Goal: Information Seeking & Learning: Learn about a topic

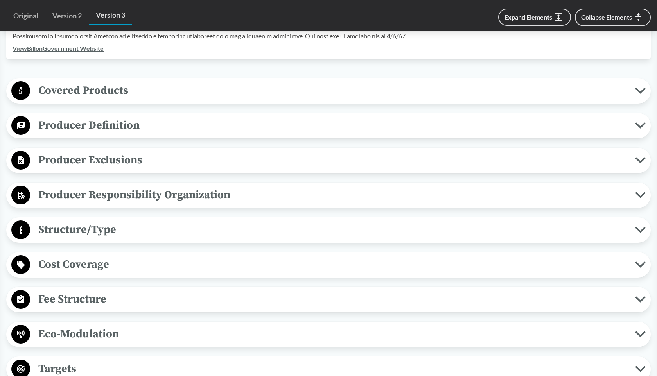
scroll to position [283, 0]
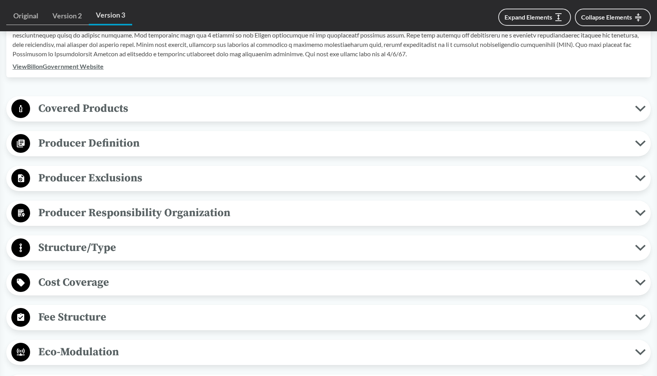
click at [106, 116] on span "Covered Products" at bounding box center [332, 109] width 605 height 18
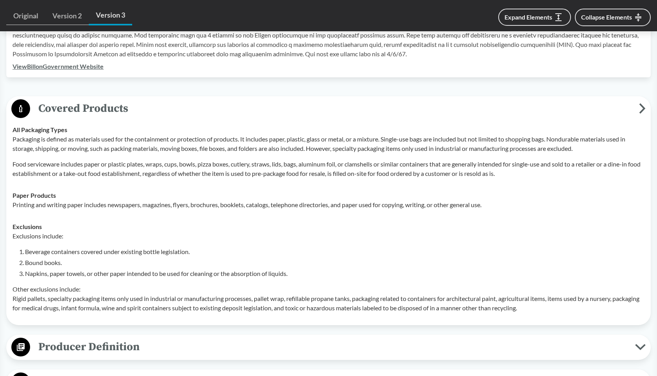
click at [96, 105] on span "Covered Products" at bounding box center [334, 109] width 609 height 18
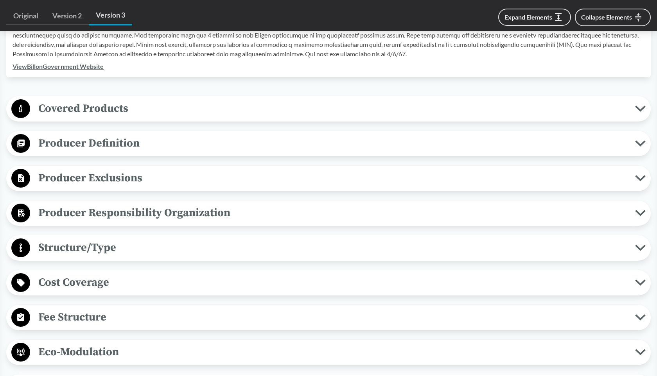
click at [79, 103] on span "Covered Products" at bounding box center [332, 109] width 605 height 18
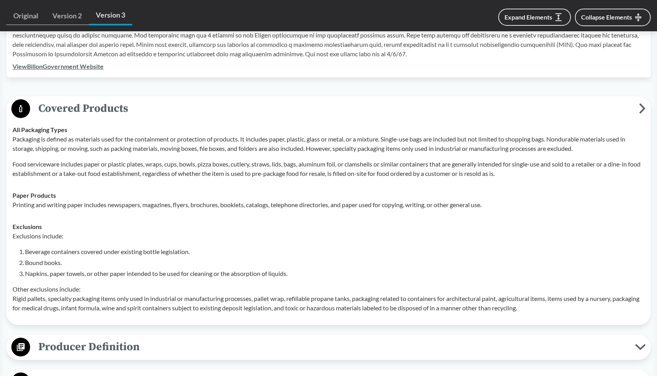
click at [105, 108] on span "Covered Products" at bounding box center [334, 109] width 609 height 18
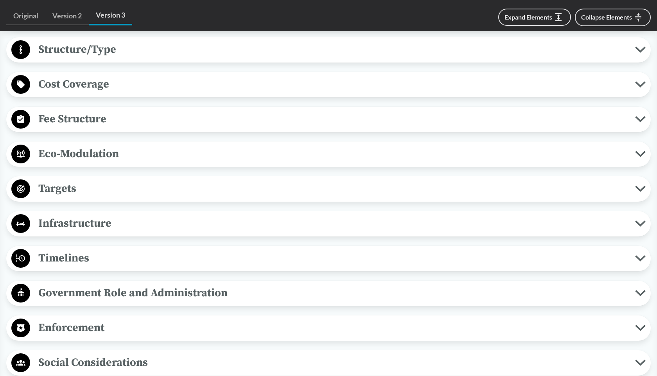
scroll to position [410, 0]
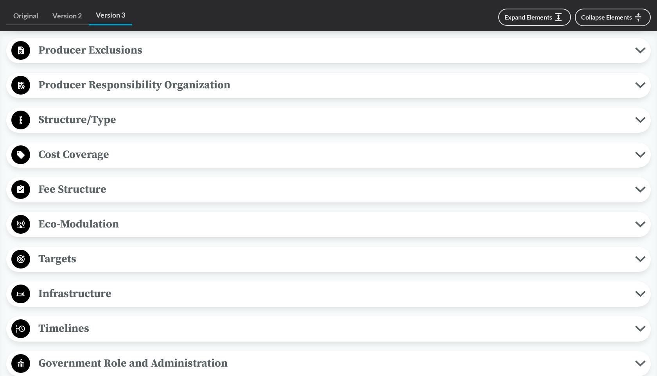
click at [82, 115] on span "Structure/Type" at bounding box center [332, 120] width 605 height 18
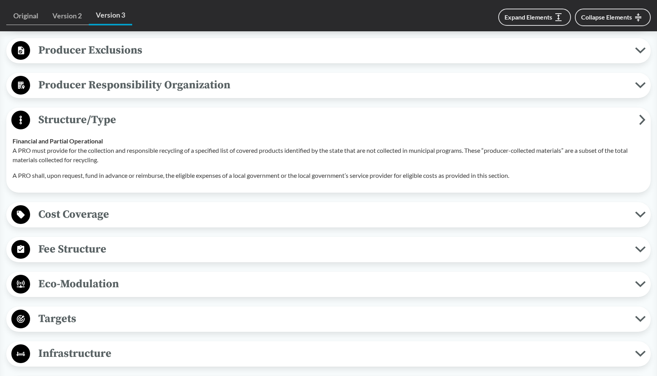
click at [81, 115] on span "Structure/Type" at bounding box center [334, 120] width 609 height 18
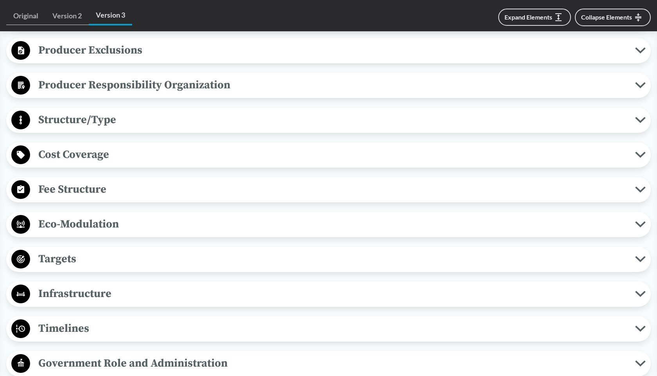
click at [79, 85] on span "Producer Responsibility Organization" at bounding box center [332, 85] width 605 height 18
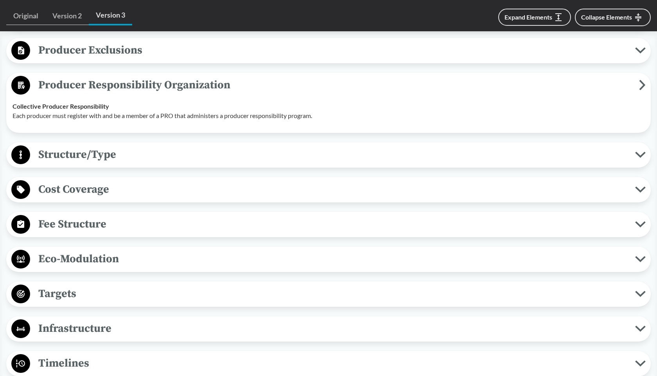
click at [80, 85] on span "Producer Responsibility Organization" at bounding box center [334, 85] width 609 height 18
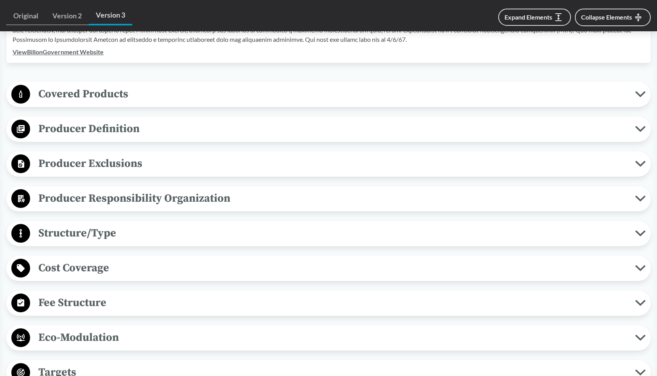
scroll to position [282, 0]
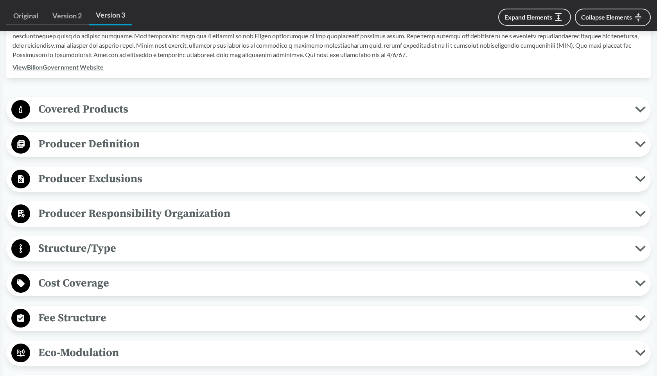
click at [87, 145] on span "Producer Definition" at bounding box center [332, 144] width 605 height 18
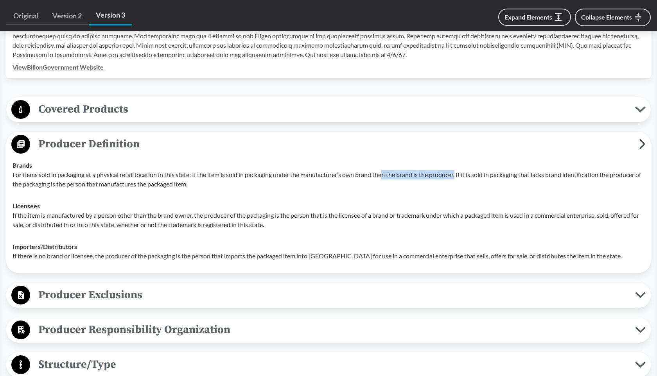
drag, startPoint x: 386, startPoint y: 176, endPoint x: 460, endPoint y: 172, distance: 74.3
click at [460, 172] on p "For items sold in packaging at a physical retail location in this state: If the…" at bounding box center [329, 179] width 632 height 19
click at [424, 173] on p "For items sold in packaging at a physical retail location in this state: If the…" at bounding box center [329, 179] width 632 height 19
click at [145, 146] on span "Producer Definition" at bounding box center [334, 144] width 609 height 18
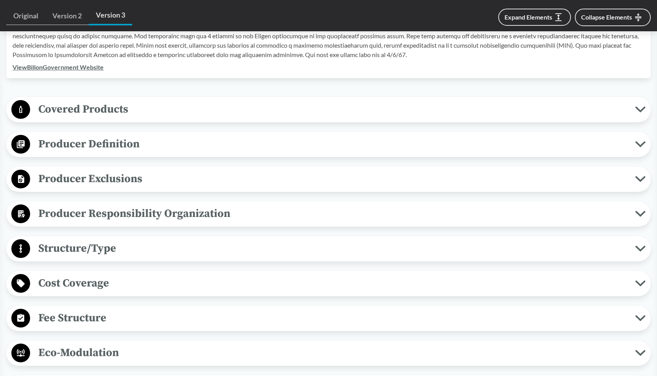
click at [129, 185] on span "Producer Exclusions" at bounding box center [332, 179] width 605 height 18
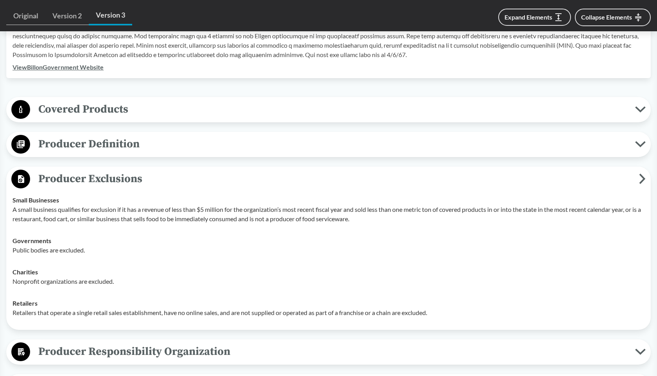
click at [68, 315] on p "Retailers that operate a single retail sales establishment, have no online sale…" at bounding box center [329, 312] width 632 height 9
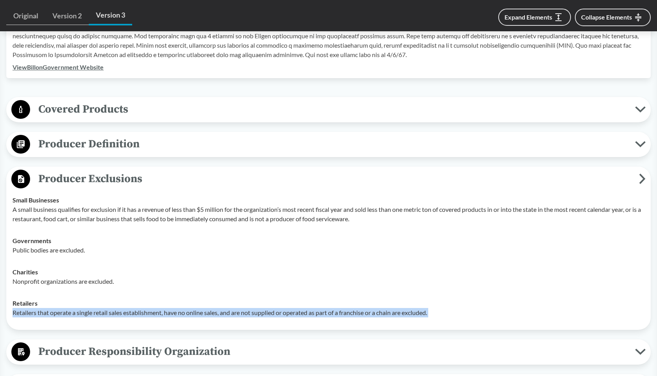
click at [68, 315] on p "Retailers that operate a single retail sales establishment, have no online sale…" at bounding box center [329, 312] width 632 height 9
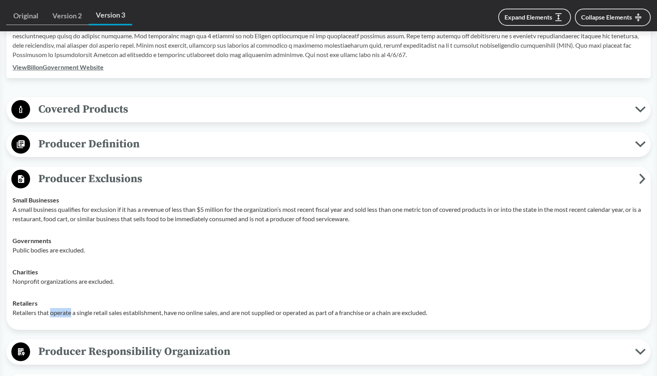
click at [68, 315] on p "Retailers that operate a single retail sales establishment, have no online sale…" at bounding box center [329, 312] width 632 height 9
click at [206, 188] on button "Producer Exclusions" at bounding box center [328, 179] width 639 height 20
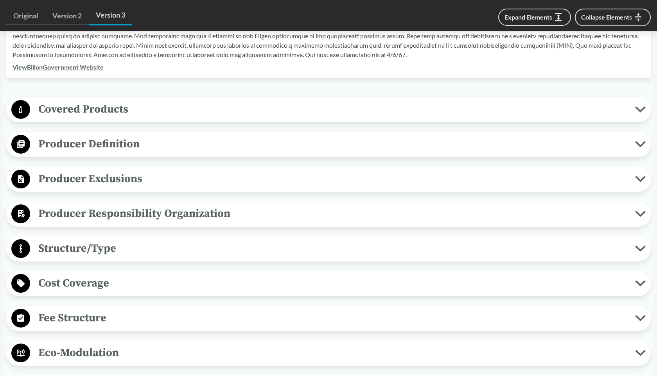
click at [173, 217] on span "Producer Responsibility Organization" at bounding box center [332, 214] width 605 height 18
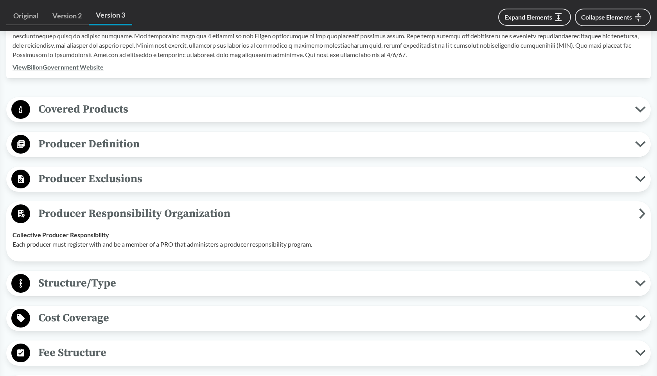
click at [146, 205] on span "Producer Responsibility Organization" at bounding box center [334, 214] width 609 height 18
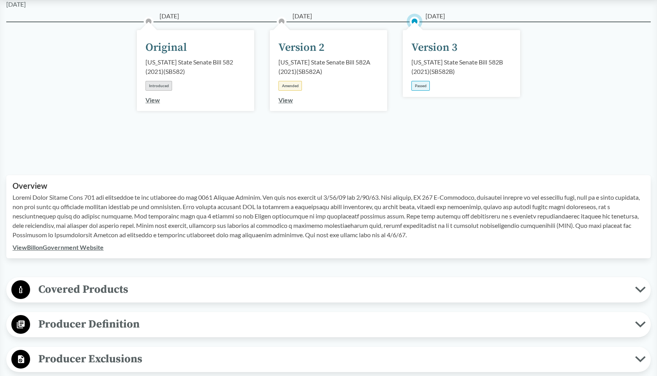
scroll to position [295, 0]
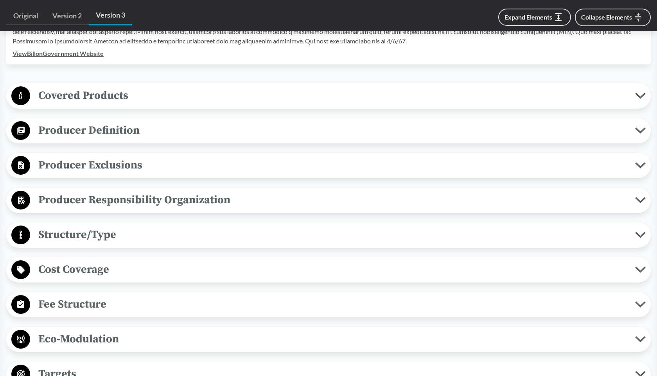
click at [99, 90] on span "Covered Products" at bounding box center [332, 96] width 605 height 18
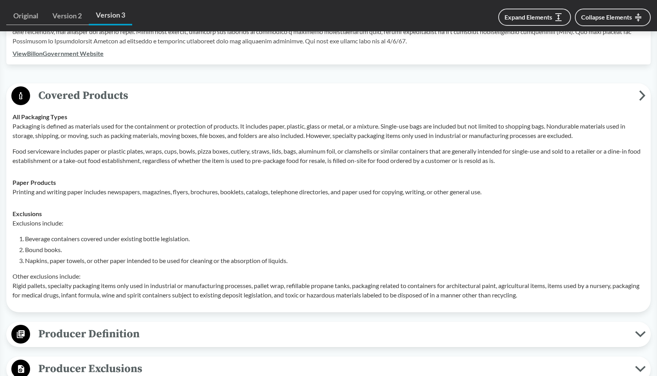
click at [99, 90] on span "Covered Products" at bounding box center [334, 96] width 609 height 18
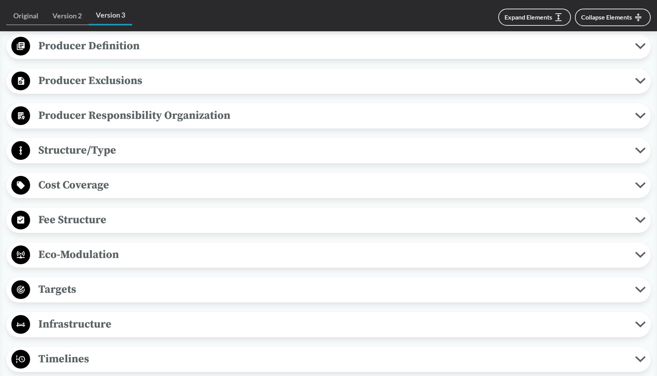
scroll to position [395, 0]
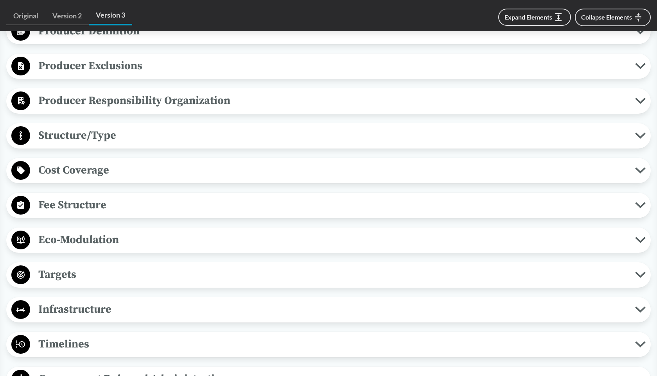
click at [76, 205] on span "Fee Structure" at bounding box center [332, 205] width 605 height 18
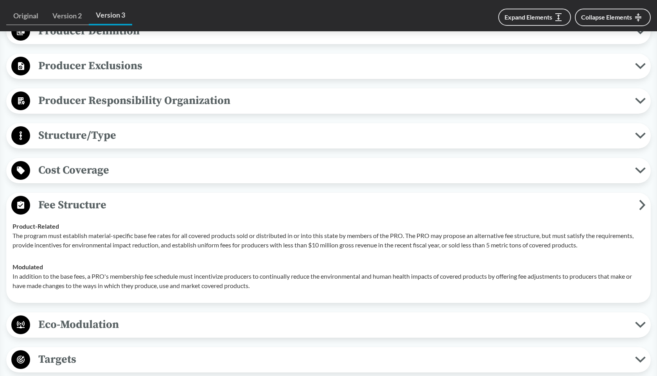
click at [112, 169] on span "Cost Coverage" at bounding box center [332, 170] width 605 height 18
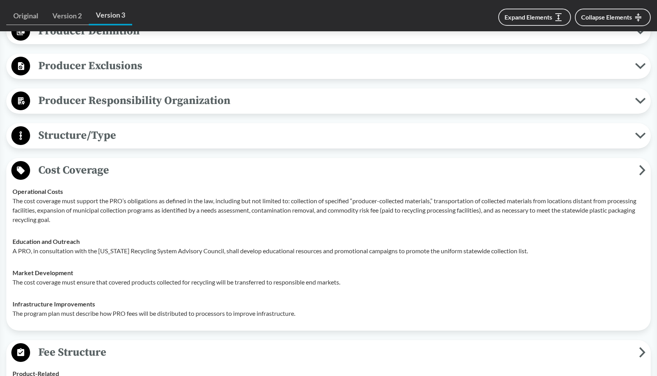
click at [111, 169] on span "Cost Coverage" at bounding box center [334, 170] width 609 height 18
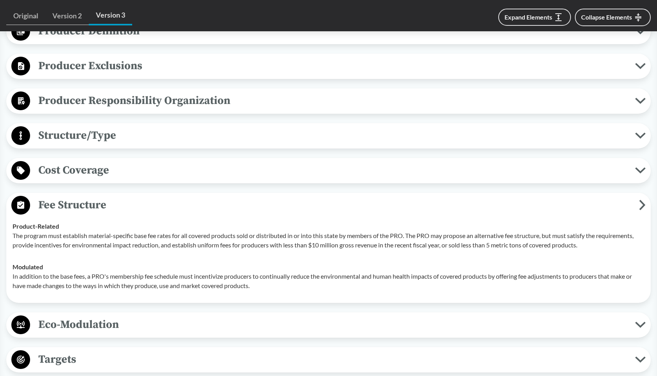
click at [92, 139] on span "Structure/Type" at bounding box center [332, 136] width 605 height 18
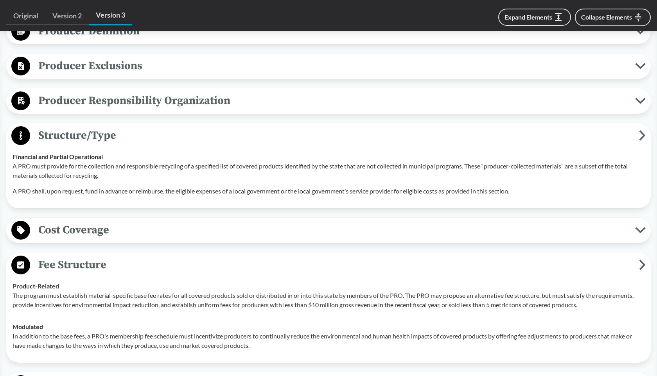
click at [70, 132] on span "Structure/Type" at bounding box center [334, 136] width 609 height 18
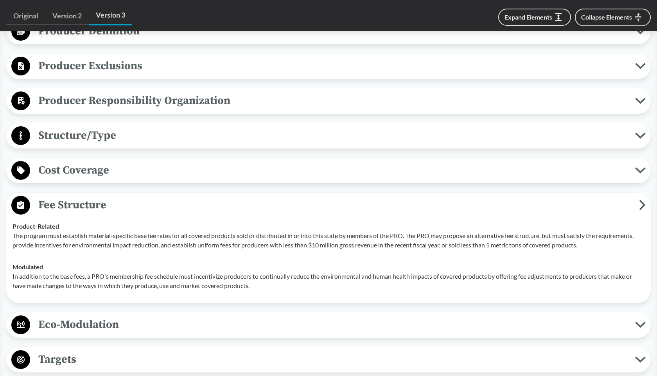
click at [82, 103] on span "Producer Responsibility Organization" at bounding box center [332, 101] width 605 height 18
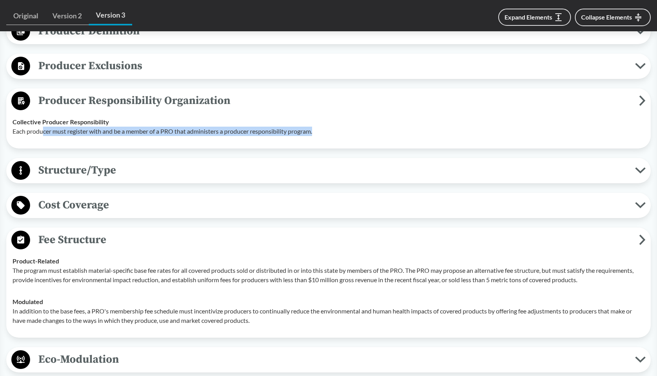
drag, startPoint x: 42, startPoint y: 133, endPoint x: 187, endPoint y: 136, distance: 144.6
click at [187, 136] on td "Collective Producer Responsibility Each producer must register with and be a me…" at bounding box center [328, 126] width 639 height 31
click at [143, 100] on span "Producer Responsibility Organization" at bounding box center [334, 101] width 609 height 18
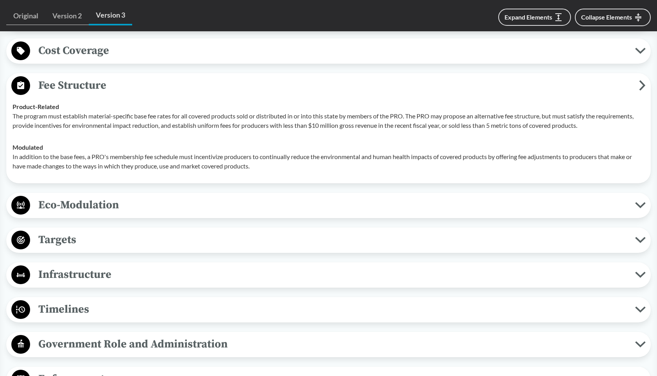
scroll to position [516, 0]
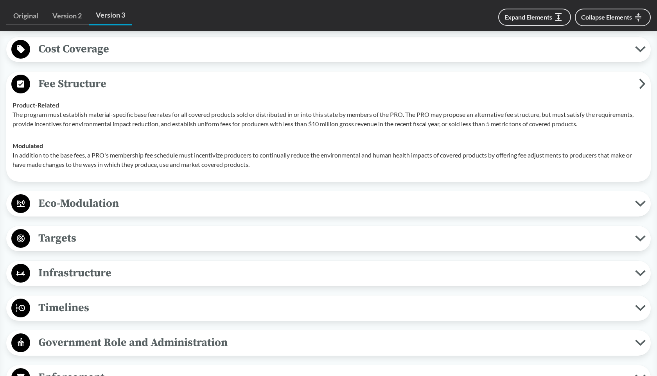
click at [109, 213] on button "Eco-Modulation" at bounding box center [328, 204] width 639 height 20
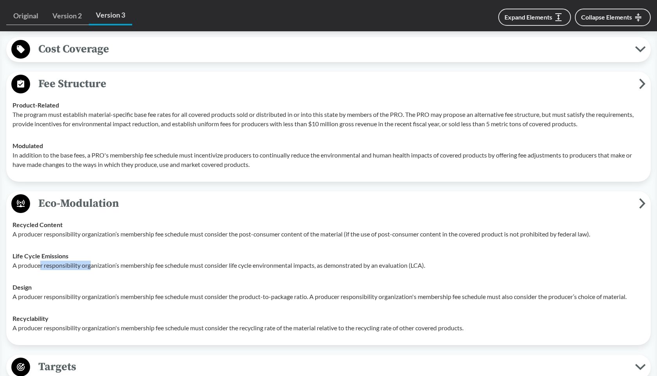
drag, startPoint x: 41, startPoint y: 267, endPoint x: 91, endPoint y: 267, distance: 50.0
click at [91, 267] on p "A producer responsibility organization’s membership fee schedule must consider …" at bounding box center [329, 265] width 632 height 9
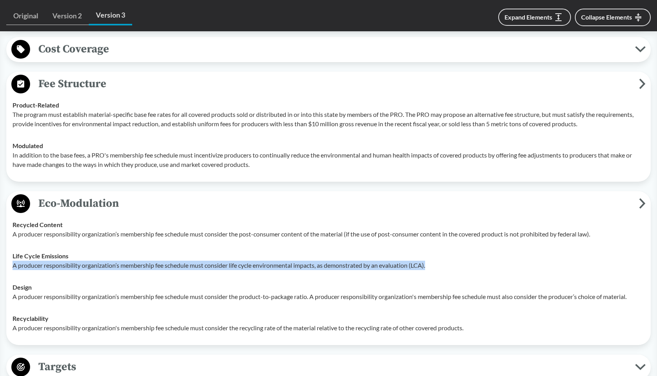
click at [91, 267] on p "A producer responsibility organization’s membership fee schedule must consider …" at bounding box center [329, 265] width 632 height 9
click at [117, 208] on span "Eco-Modulation" at bounding box center [334, 204] width 609 height 18
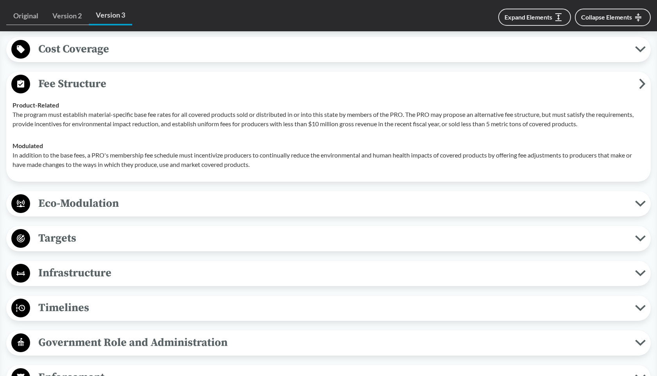
click at [77, 246] on span "Targets" at bounding box center [332, 238] width 605 height 18
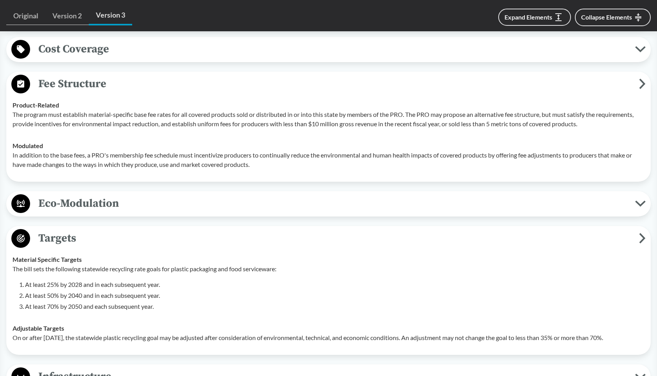
click at [72, 236] on span "Targets" at bounding box center [334, 238] width 609 height 18
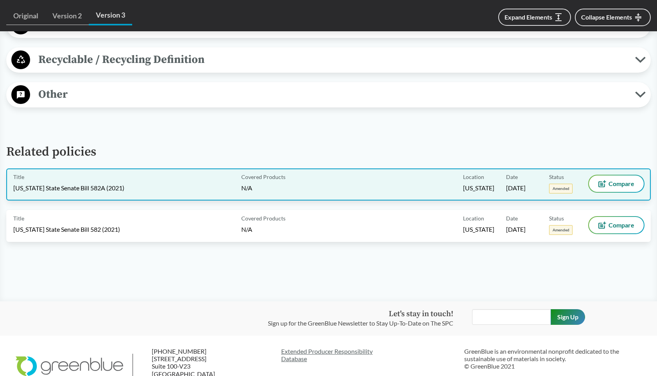
scroll to position [754, 0]
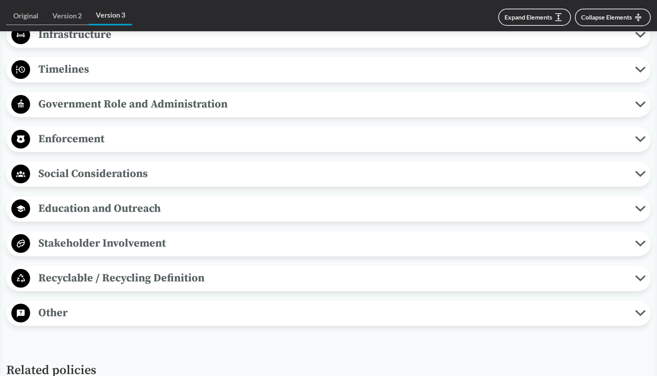
click at [103, 276] on span "Recyclable / Recycling Definition" at bounding box center [332, 278] width 605 height 18
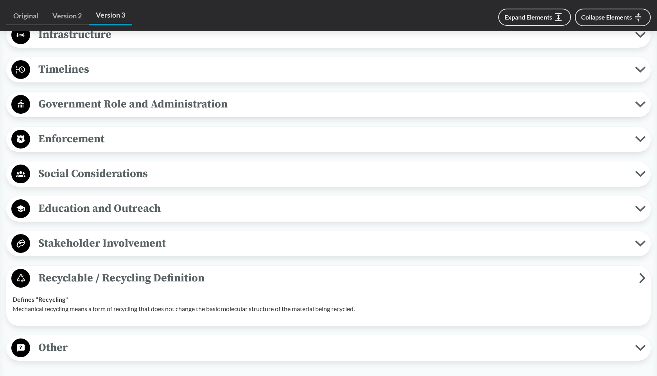
click at [103, 276] on span "Recyclable / Recycling Definition" at bounding box center [334, 278] width 609 height 18
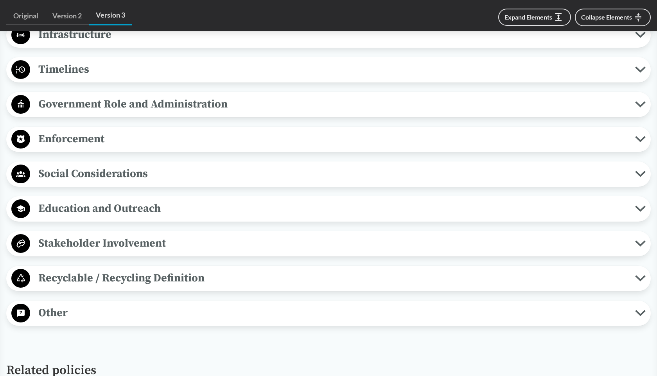
click at [105, 239] on span "Stakeholder Involvement" at bounding box center [332, 244] width 605 height 18
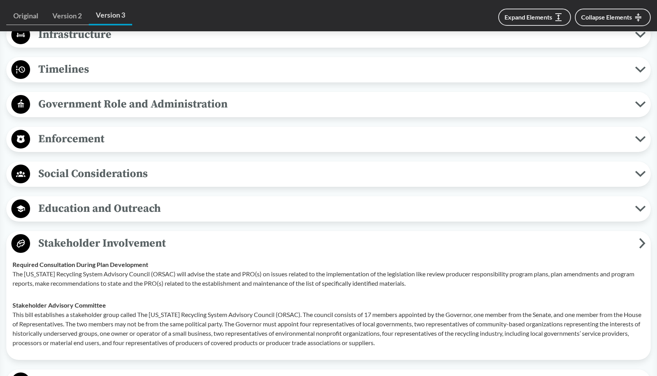
click at [88, 240] on span "Stakeholder Involvement" at bounding box center [334, 244] width 609 height 18
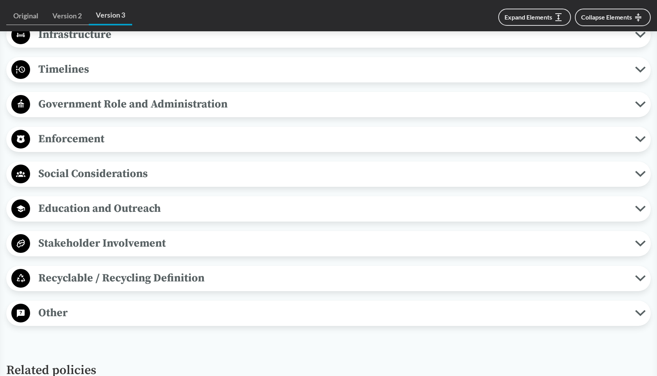
click at [99, 142] on span "Enforcement" at bounding box center [332, 139] width 605 height 18
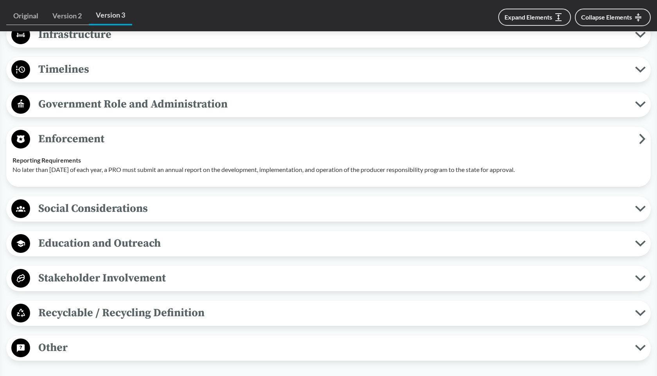
click at [100, 142] on span "Enforcement" at bounding box center [334, 139] width 609 height 18
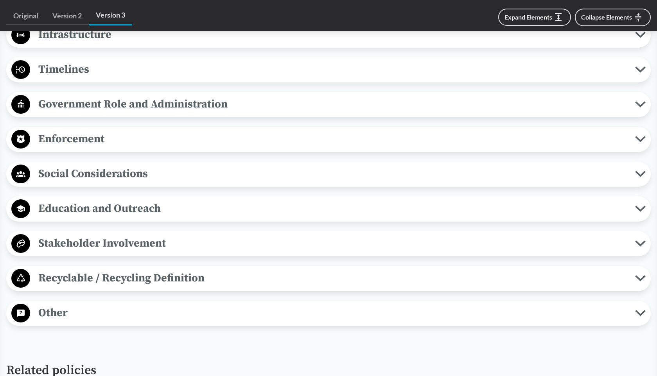
click at [99, 214] on span "Education and Outreach" at bounding box center [332, 209] width 605 height 18
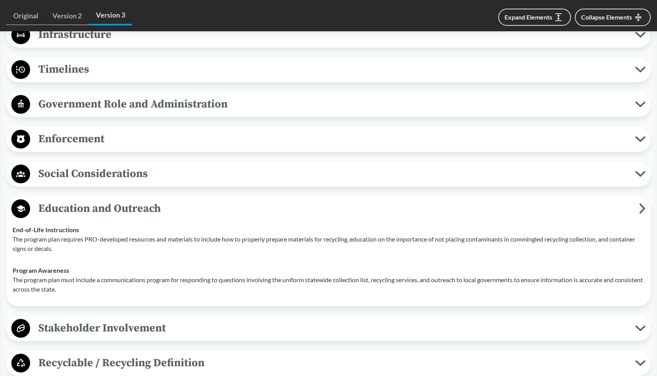
click at [99, 214] on span "Education and Outreach" at bounding box center [334, 209] width 609 height 18
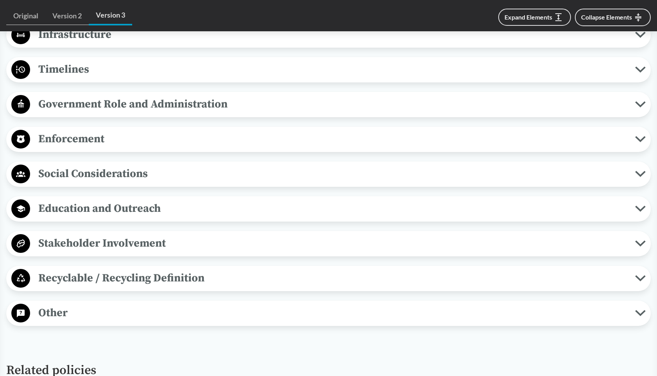
click at [78, 73] on span "Timelines" at bounding box center [332, 70] width 605 height 18
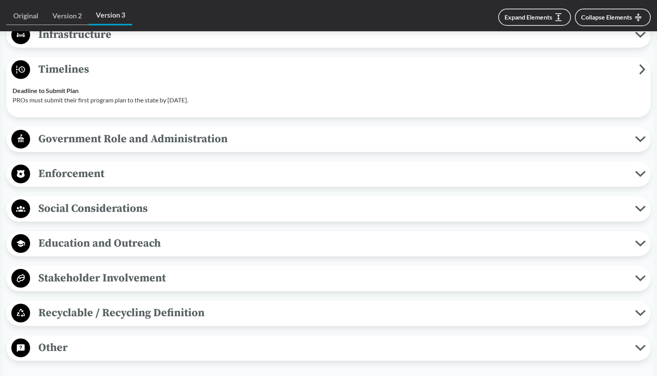
click at [65, 72] on span "Timelines" at bounding box center [334, 70] width 609 height 18
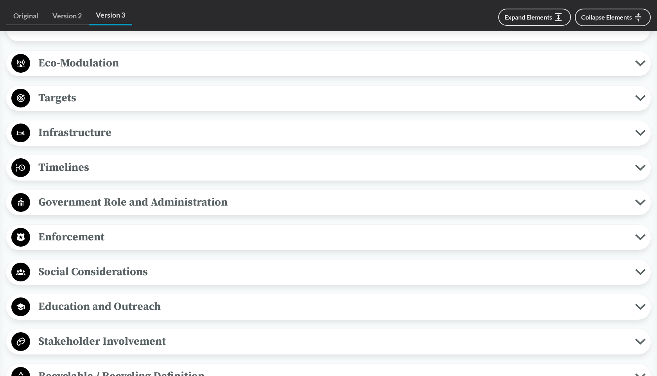
scroll to position [596, 0]
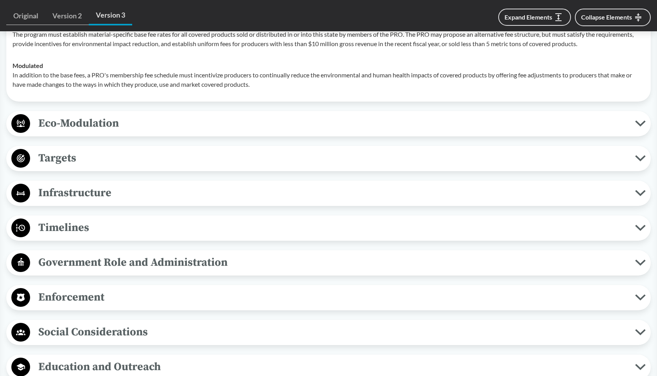
click at [120, 254] on span "Government Role and Administration" at bounding box center [332, 263] width 605 height 18
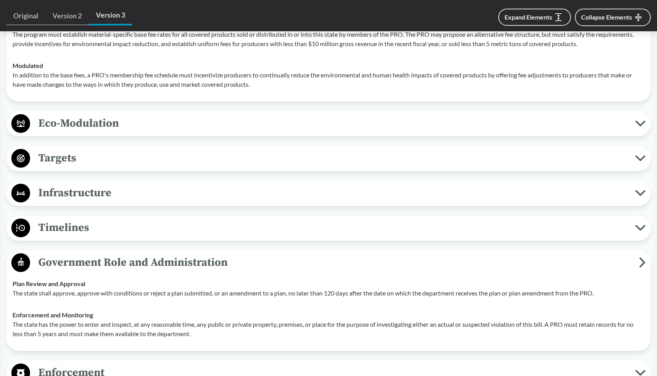
click at [116, 263] on span "Government Role and Administration" at bounding box center [334, 263] width 609 height 18
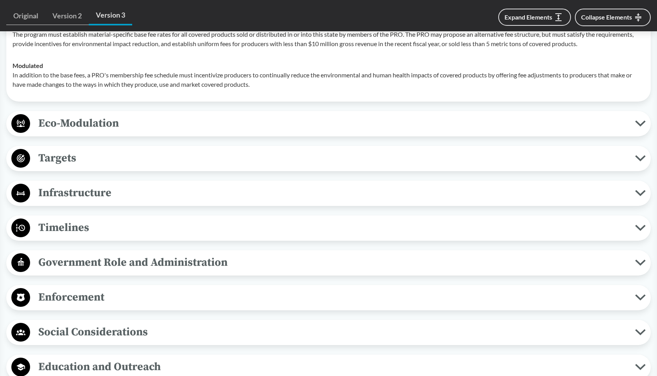
click at [78, 188] on span "Infrastructure" at bounding box center [332, 193] width 605 height 18
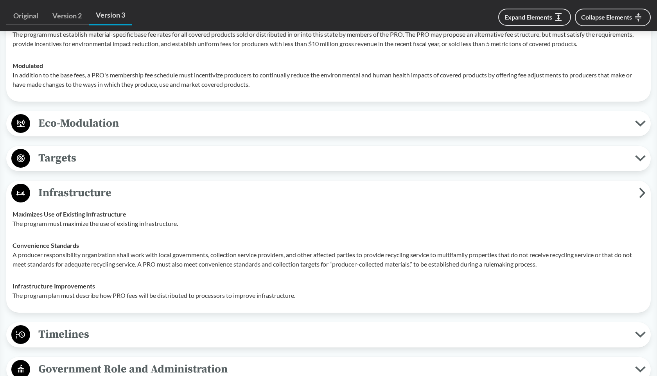
click at [78, 188] on span "Infrastructure" at bounding box center [334, 193] width 609 height 18
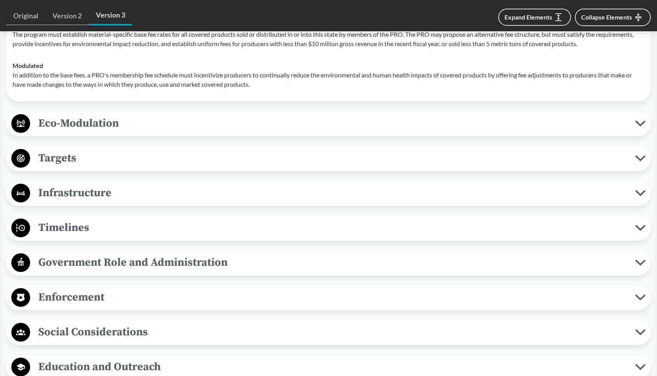
click at [65, 159] on span "Targets" at bounding box center [332, 158] width 605 height 18
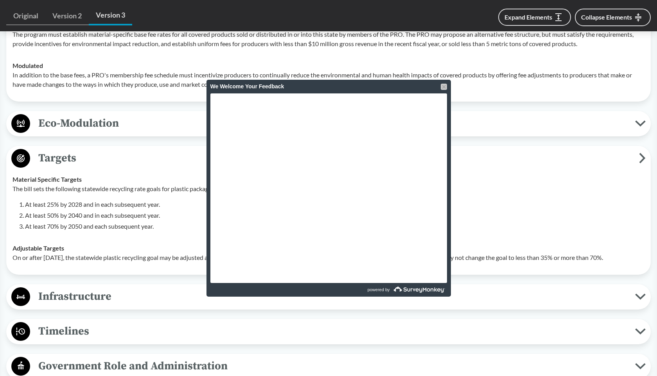
click at [442, 86] on div at bounding box center [444, 87] width 6 height 6
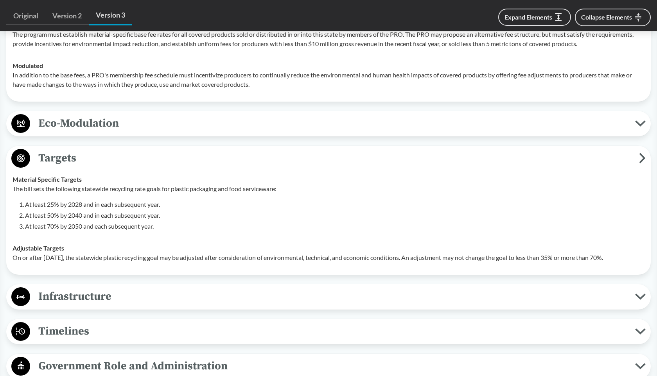
click at [470, 161] on span "Targets" at bounding box center [334, 158] width 609 height 18
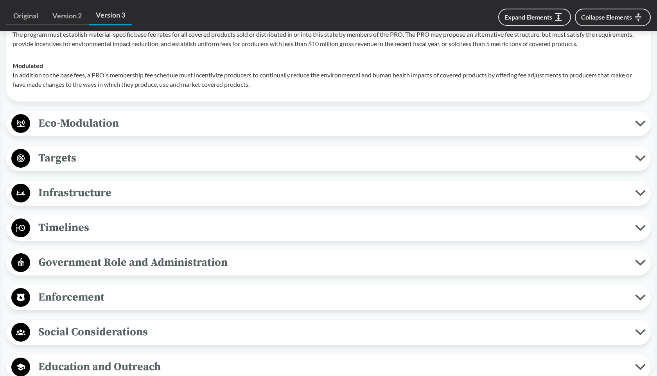
click at [470, 161] on span "Targets" at bounding box center [332, 158] width 605 height 18
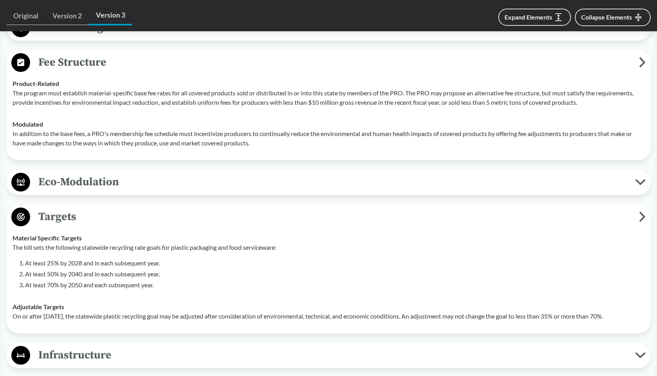
scroll to position [439, 0]
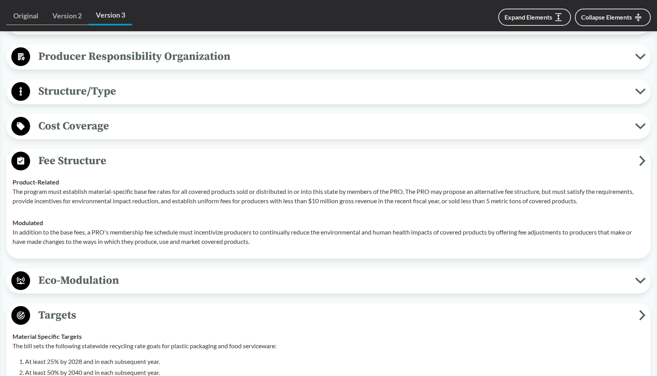
click at [88, 164] on span "Fee Structure" at bounding box center [334, 161] width 609 height 18
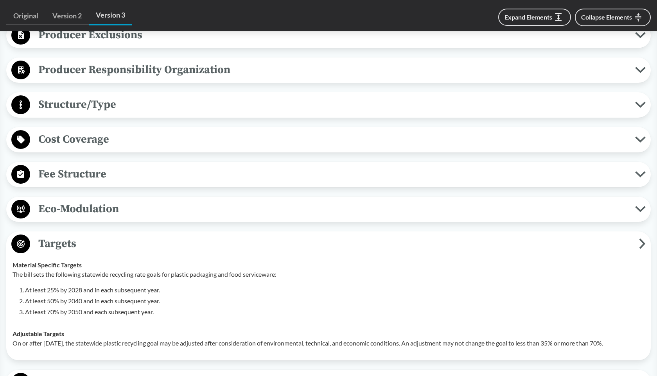
scroll to position [476, 0]
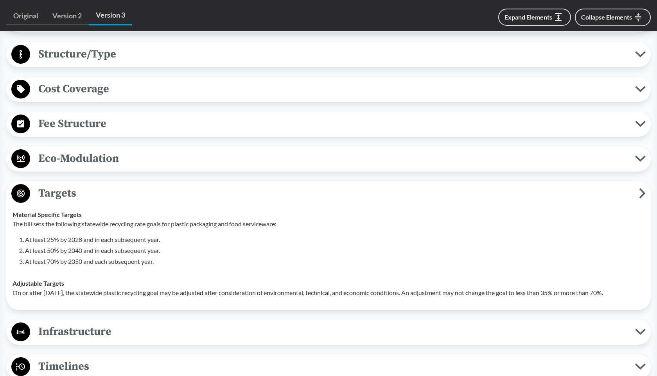
click at [81, 196] on span "Targets" at bounding box center [334, 193] width 609 height 18
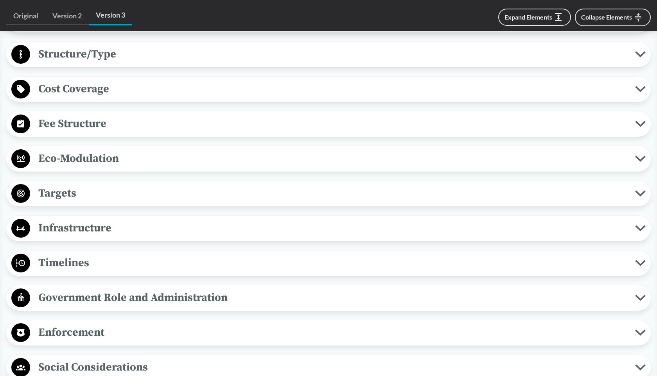
click at [78, 158] on span "Eco-Modulation" at bounding box center [332, 159] width 605 height 18
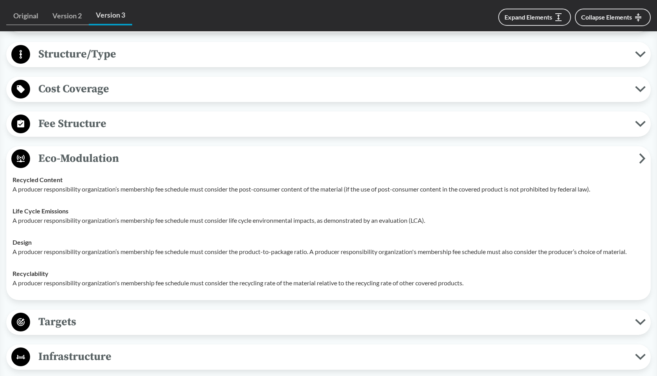
click at [77, 155] on span "Eco-Modulation" at bounding box center [334, 159] width 609 height 18
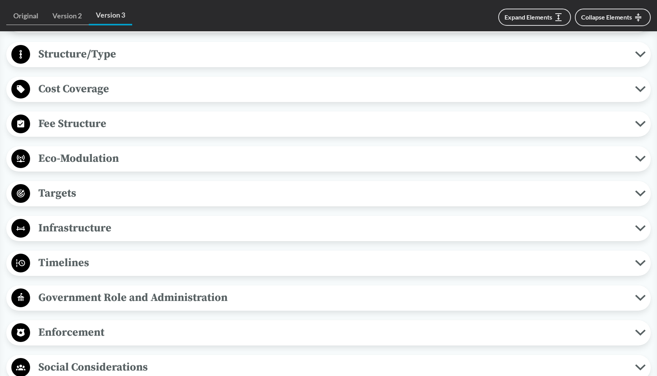
click at [75, 121] on span "Fee Structure" at bounding box center [332, 124] width 605 height 18
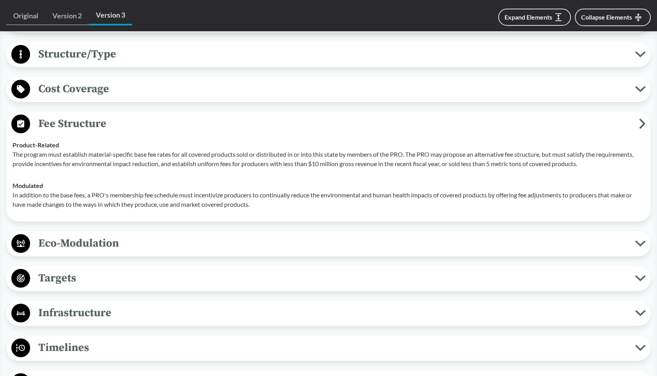
click at [75, 121] on span "Fee Structure" at bounding box center [334, 124] width 609 height 18
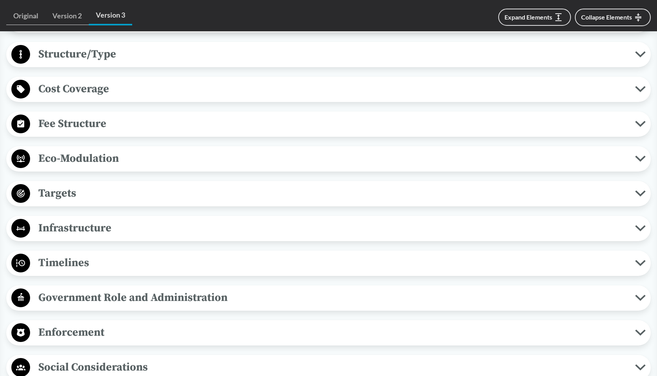
click at [81, 161] on span "Eco-Modulation" at bounding box center [332, 159] width 605 height 18
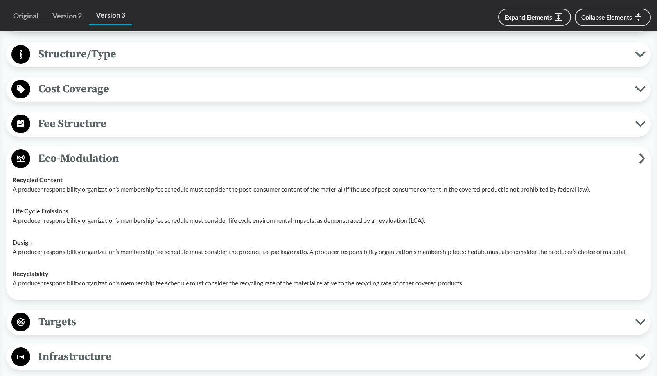
click at [207, 122] on span "Fee Structure" at bounding box center [332, 124] width 605 height 18
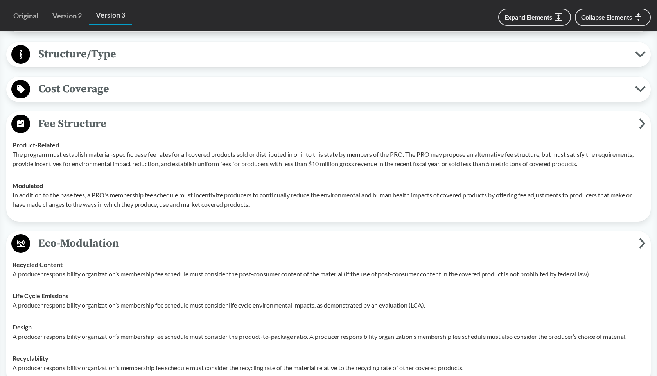
click at [185, 120] on span "Fee Structure" at bounding box center [334, 124] width 609 height 18
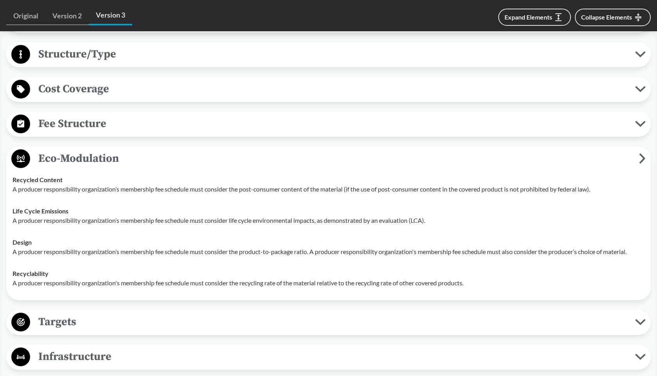
click at [106, 150] on span "Eco-Modulation" at bounding box center [334, 159] width 609 height 18
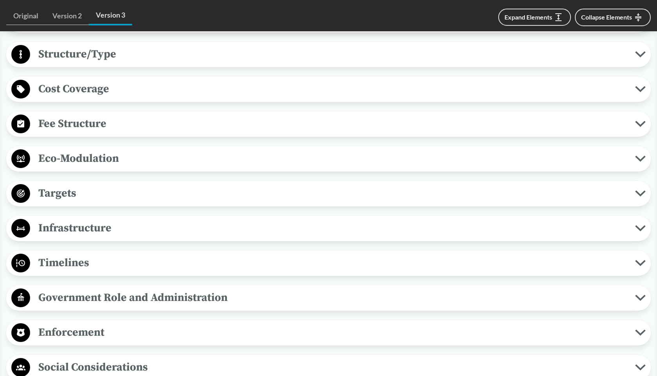
click at [88, 192] on span "Targets" at bounding box center [332, 193] width 605 height 18
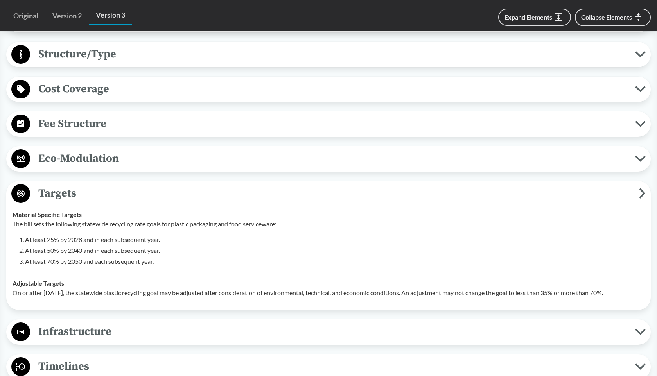
click at [88, 192] on span "Targets" at bounding box center [334, 193] width 609 height 18
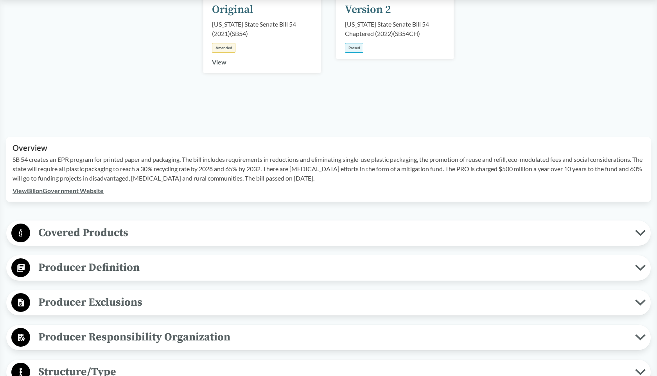
scroll to position [322, 0]
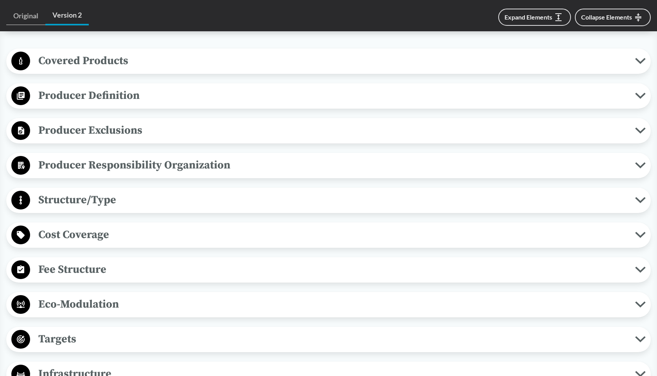
click at [77, 60] on span "Covered Products" at bounding box center [332, 61] width 605 height 18
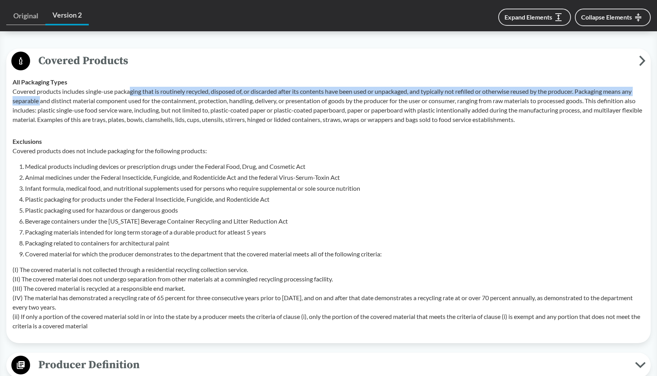
drag, startPoint x: 41, startPoint y: 96, endPoint x: 129, endPoint y: 94, distance: 87.6
click at [129, 95] on p "Covered products includes single-use packaging that is routinely recycled, disp…" at bounding box center [329, 106] width 632 height 38
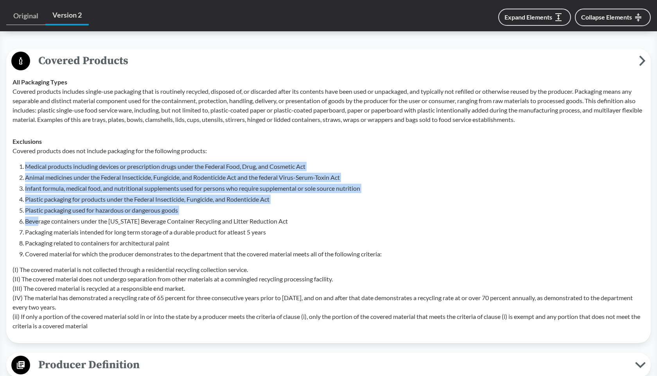
drag, startPoint x: 37, startPoint y: 155, endPoint x: 38, endPoint y: 219, distance: 63.7
click at [38, 219] on div "Covered products does not include packaging for the following products: Medical…" at bounding box center [329, 238] width 632 height 184
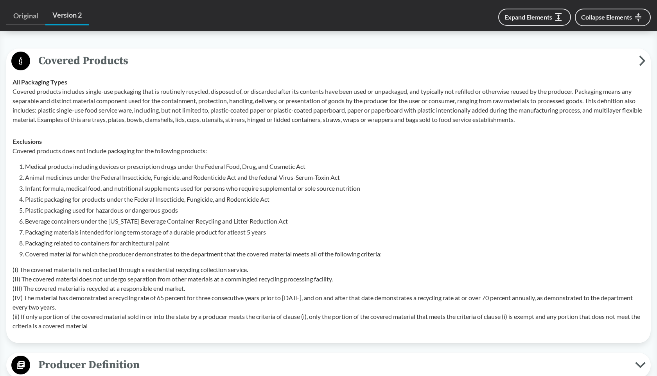
click at [60, 263] on div "Covered products does not include packaging for the following products: Medical…" at bounding box center [329, 238] width 632 height 184
drag, startPoint x: 172, startPoint y: 118, endPoint x: 281, endPoint y: 119, distance: 109.1
click at [283, 120] on p "Covered products includes single-use packaging that is routinely recycled, disp…" at bounding box center [329, 106] width 632 height 38
click at [290, 113] on p "Covered products includes single-use packaging that is routinely recycled, disp…" at bounding box center [329, 106] width 632 height 38
drag, startPoint x: 106, startPoint y: 121, endPoint x: 245, endPoint y: 121, distance: 138.8
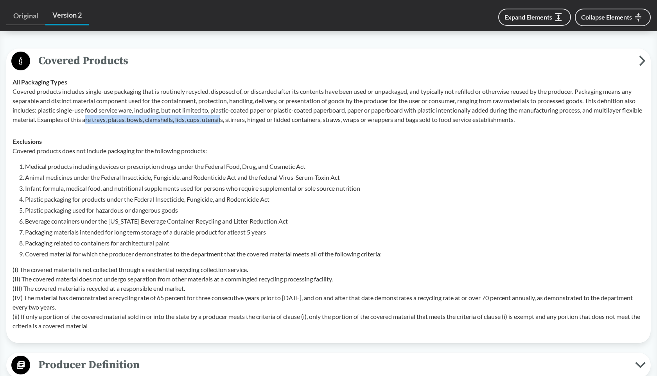
click at [245, 121] on p "Covered products includes single-use packaging that is routinely recycled, disp…" at bounding box center [329, 106] width 632 height 38
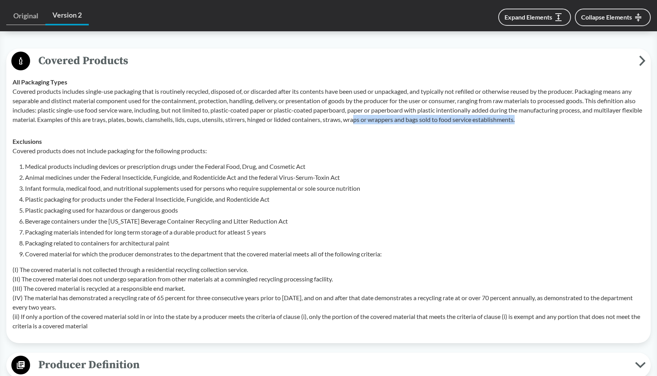
drag, startPoint x: 545, startPoint y: 120, endPoint x: 372, endPoint y: 116, distance: 172.8
click at [372, 116] on p "Covered products includes single-use packaging that is routinely recycled, disp…" at bounding box center [329, 106] width 632 height 38
click at [372, 117] on p "Covered products includes single-use packaging that is routinely recycled, disp…" at bounding box center [329, 106] width 632 height 38
click at [371, 63] on span "Covered Products" at bounding box center [334, 61] width 609 height 18
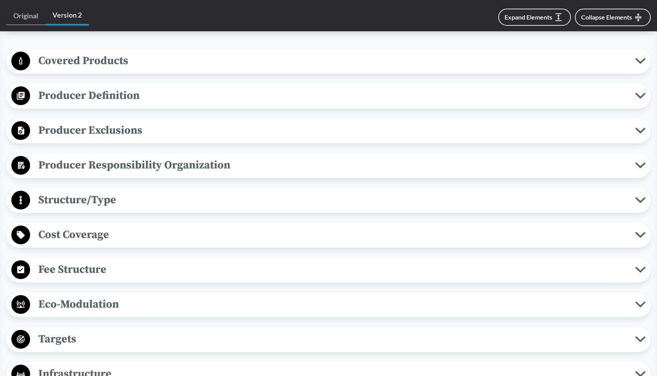
click at [211, 102] on span "Producer Definition" at bounding box center [332, 96] width 605 height 18
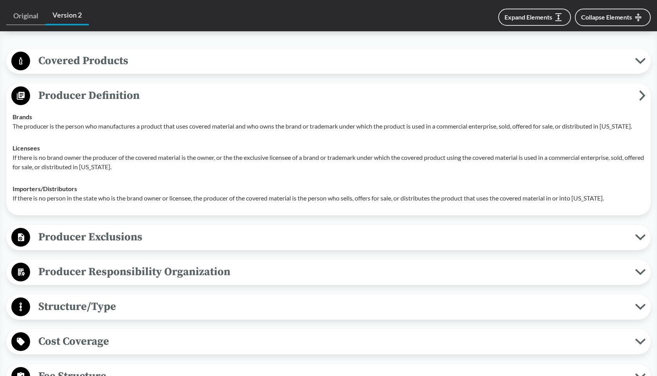
click at [202, 100] on span "Producer Definition" at bounding box center [334, 96] width 609 height 18
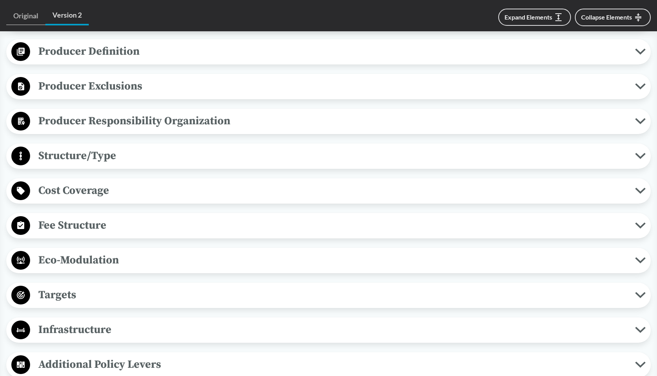
scroll to position [377, 0]
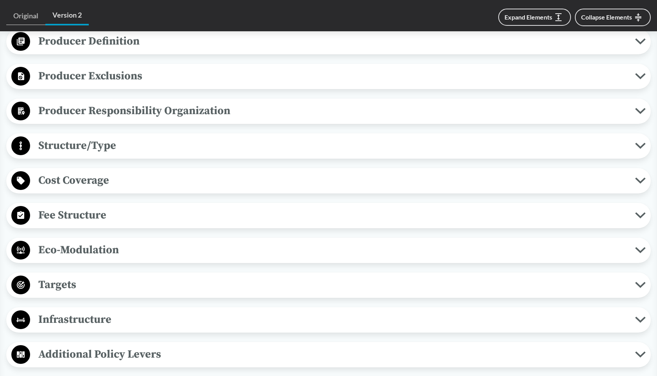
click at [127, 220] on span "Fee Structure" at bounding box center [332, 215] width 605 height 18
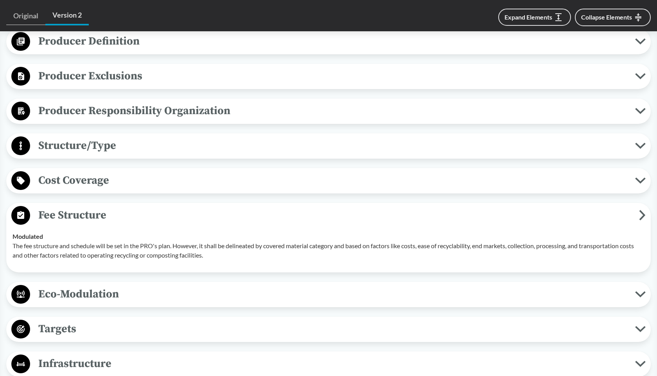
click at [127, 220] on span "Fee Structure" at bounding box center [334, 215] width 609 height 18
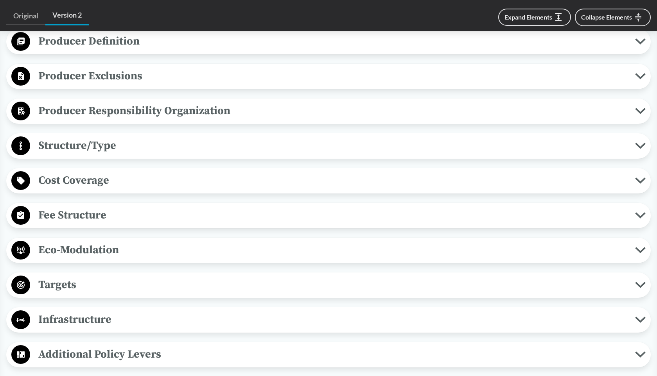
click at [118, 245] on span "Eco-Modulation" at bounding box center [332, 250] width 605 height 18
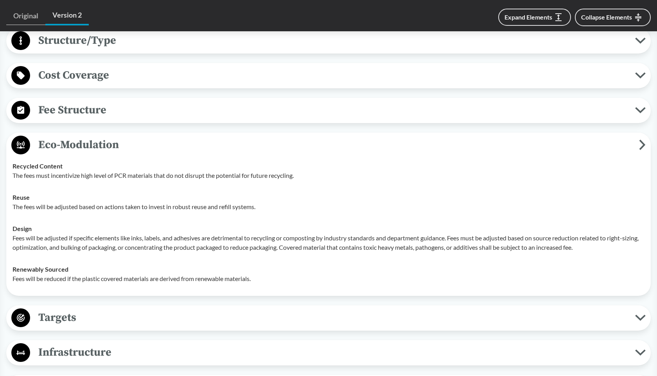
scroll to position [624, 0]
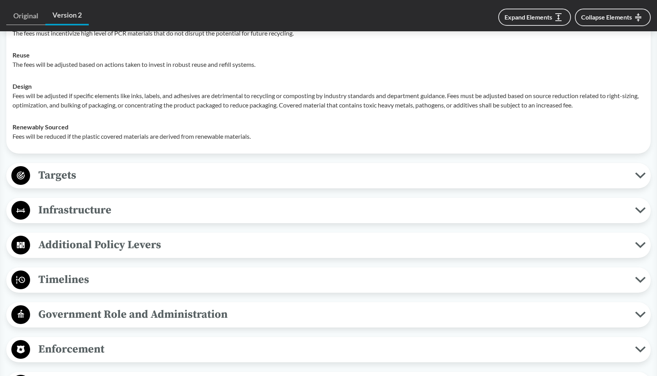
click at [82, 173] on span "Targets" at bounding box center [332, 176] width 605 height 18
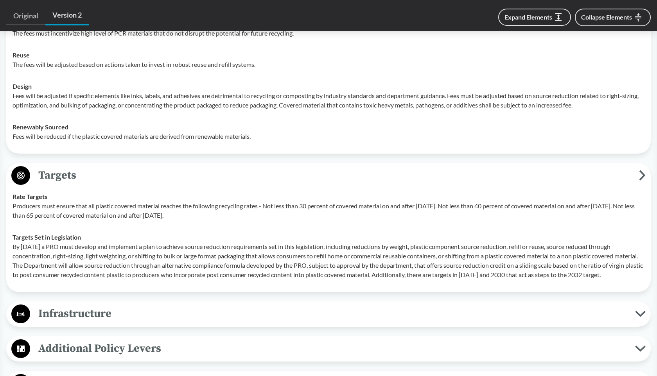
click at [82, 173] on span "Targets" at bounding box center [334, 176] width 609 height 18
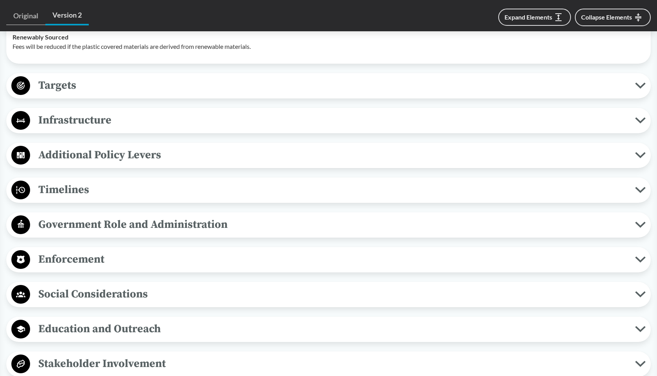
scroll to position [715, 0]
click at [76, 160] on span "Additional Policy Levers" at bounding box center [332, 154] width 605 height 18
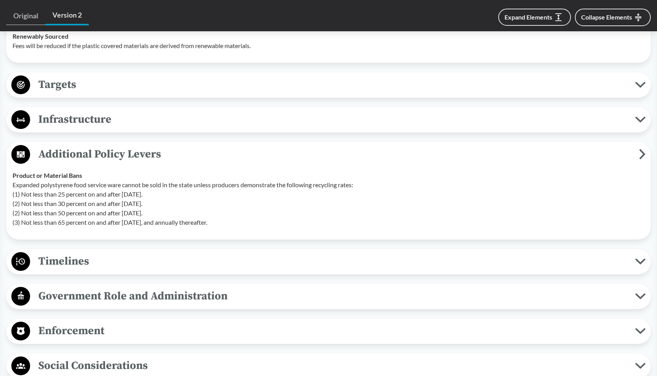
click at [76, 155] on span "Additional Policy Levers" at bounding box center [334, 154] width 609 height 18
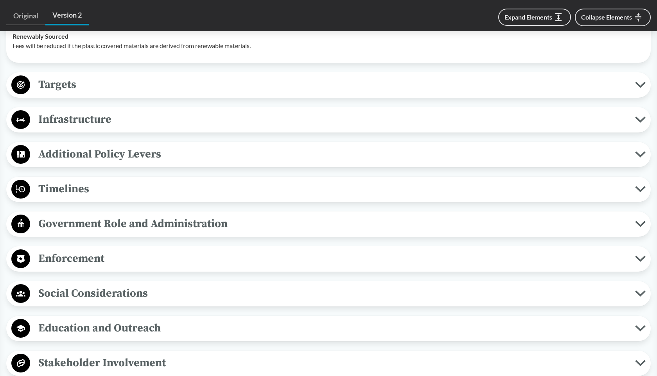
click at [64, 186] on span "Timelines" at bounding box center [332, 189] width 605 height 18
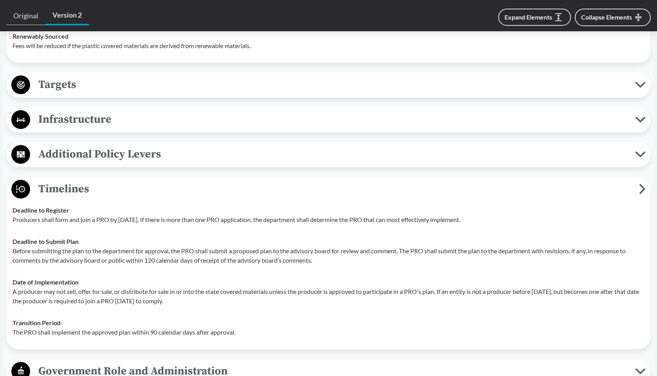
click at [64, 186] on span "Timelines" at bounding box center [334, 189] width 609 height 18
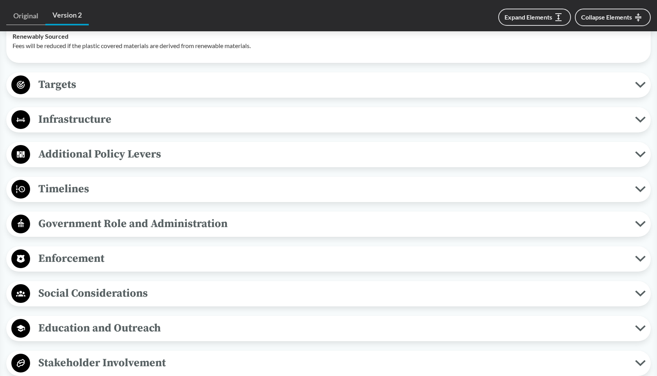
click at [66, 185] on span "Timelines" at bounding box center [332, 189] width 605 height 18
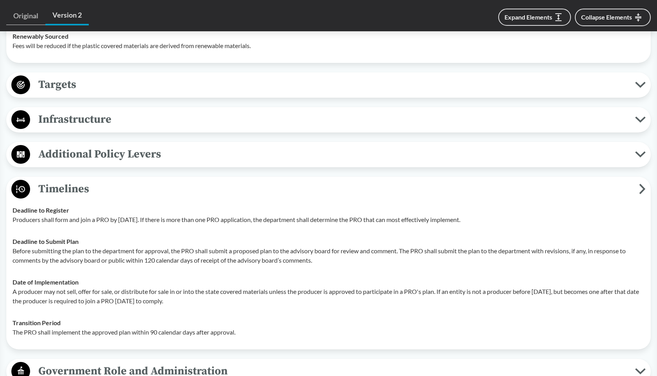
click at [66, 185] on span "Timelines" at bounding box center [334, 189] width 609 height 18
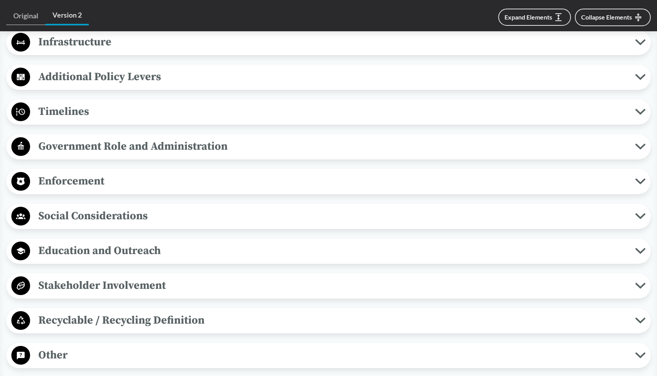
scroll to position [793, 0]
click at [79, 249] on span "Education and Outreach" at bounding box center [332, 251] width 605 height 18
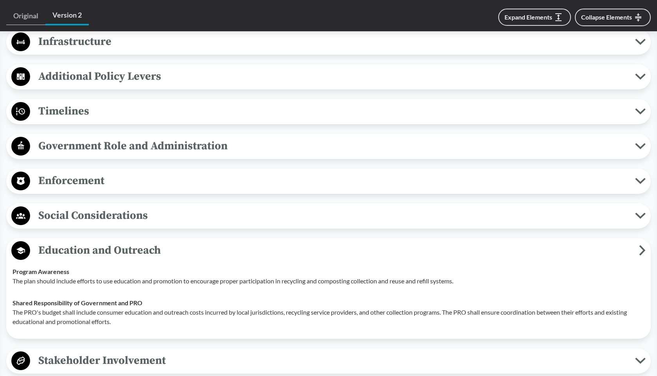
click at [79, 249] on span "Education and Outreach" at bounding box center [334, 251] width 609 height 18
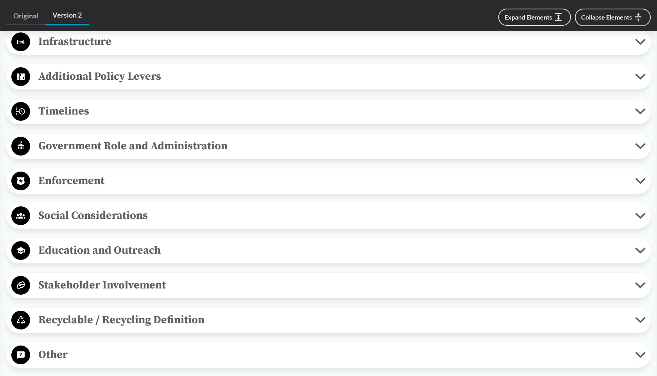
click at [68, 216] on span "Social Considerations" at bounding box center [332, 216] width 605 height 18
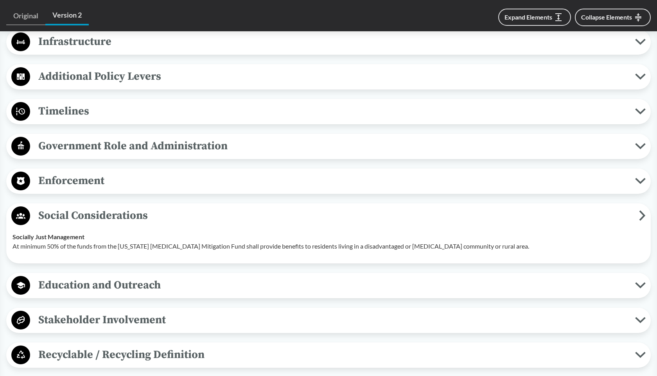
click at [68, 216] on span "Social Considerations" at bounding box center [334, 216] width 609 height 18
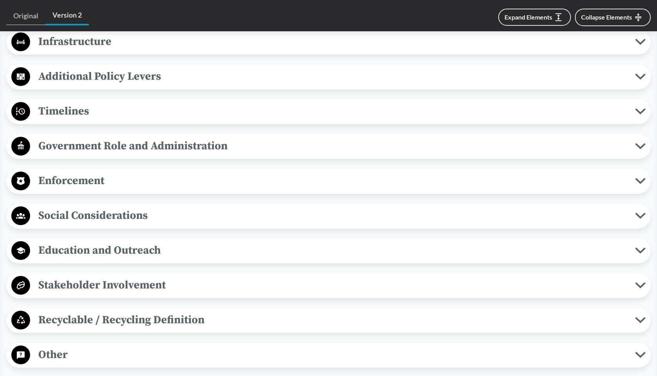
click at [86, 290] on span "Stakeholder Involvement" at bounding box center [332, 285] width 605 height 18
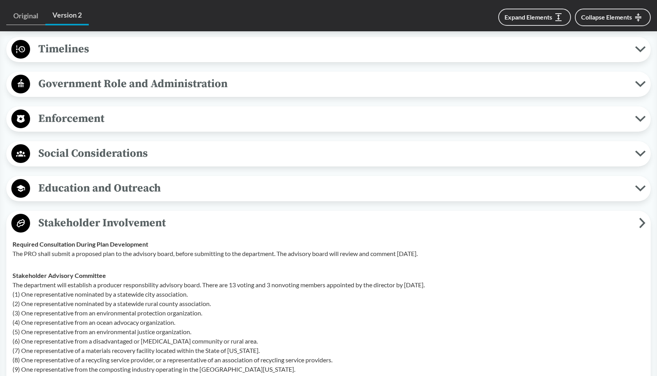
scroll to position [856, 0]
click at [70, 214] on span "Stakeholder Involvement" at bounding box center [334, 222] width 609 height 18
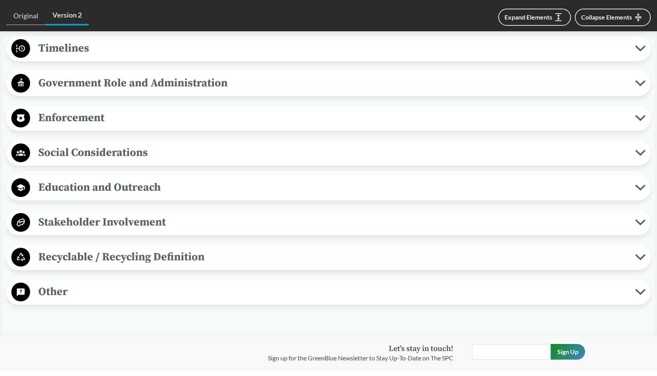
click at [76, 257] on span "Recyclable / Recycling Definition" at bounding box center [332, 257] width 605 height 18
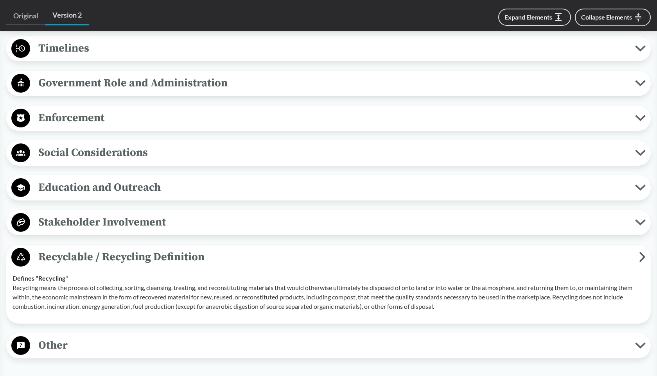
click at [76, 257] on span "Recyclable / Recycling Definition" at bounding box center [334, 257] width 609 height 18
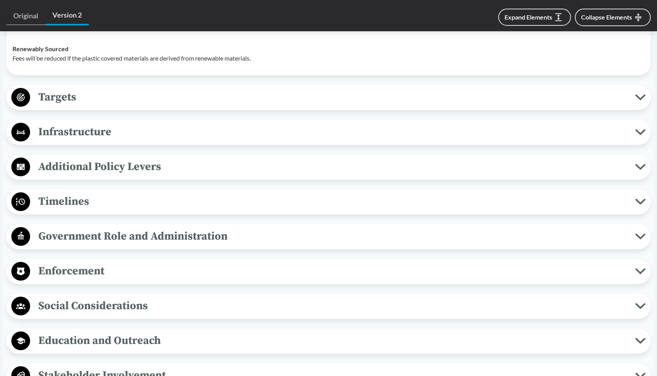
scroll to position [693, 0]
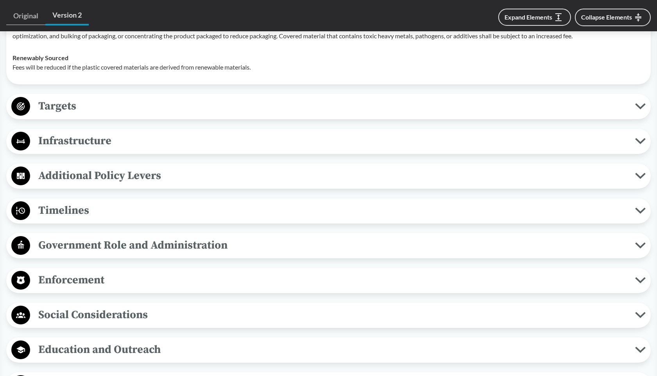
click at [72, 142] on span "Infrastructure" at bounding box center [332, 141] width 605 height 18
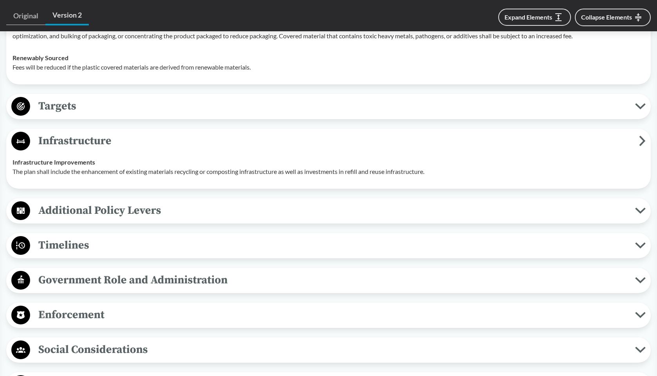
click at [72, 142] on span "Infrastructure" at bounding box center [334, 141] width 609 height 18
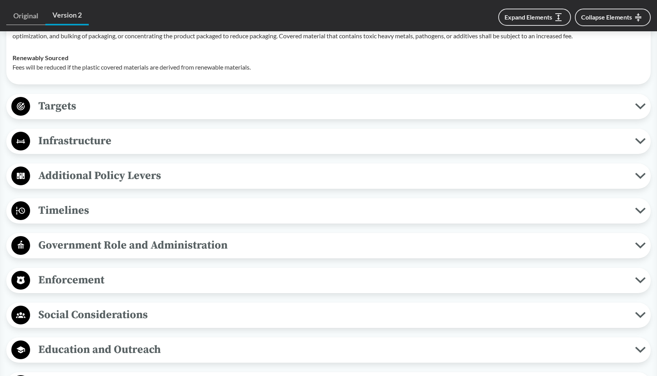
click at [64, 104] on span "Targets" at bounding box center [332, 106] width 605 height 18
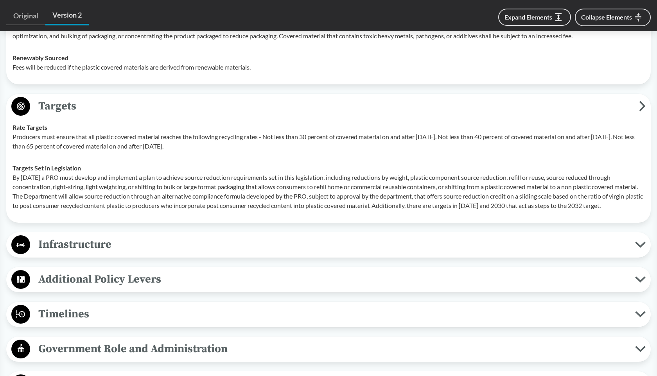
click at [64, 104] on span "Targets" at bounding box center [334, 106] width 609 height 18
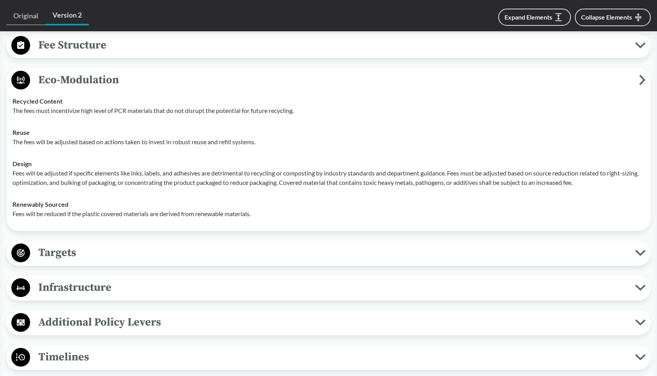
scroll to position [495, 0]
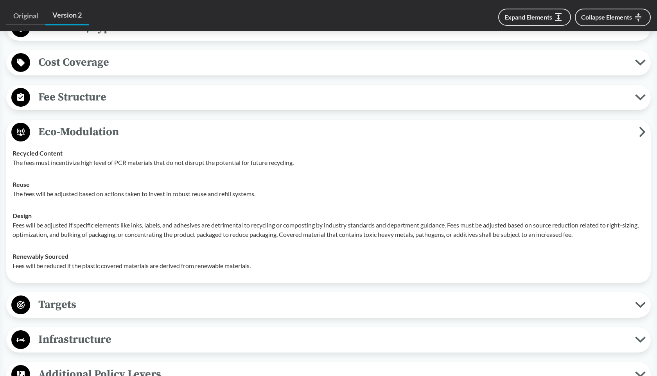
click at [69, 134] on span "Eco-Modulation" at bounding box center [334, 132] width 609 height 18
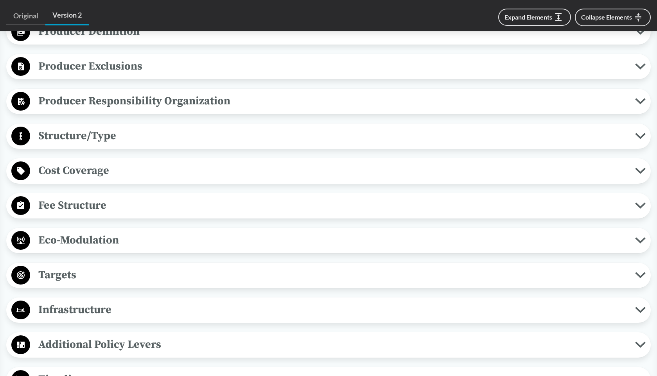
scroll to position [350, 0]
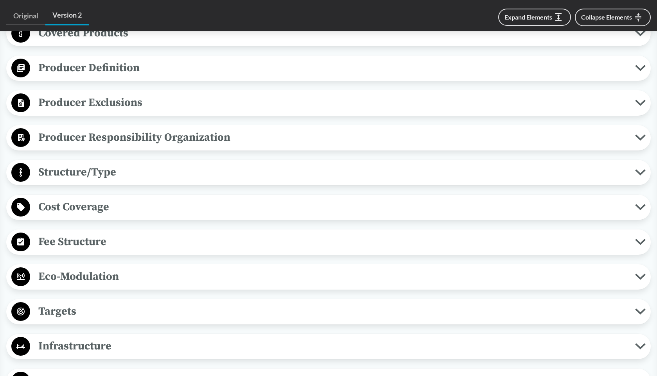
click at [79, 136] on span "Producer Responsibility Organization" at bounding box center [332, 138] width 605 height 18
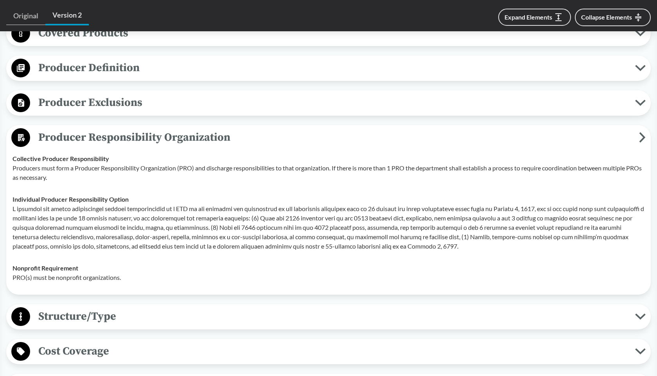
click at [79, 136] on span "Producer Responsibility Organization" at bounding box center [334, 138] width 609 height 18
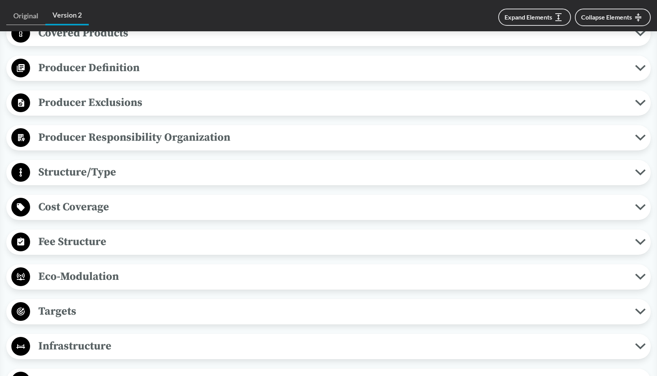
click at [113, 205] on span "Cost Coverage" at bounding box center [332, 207] width 605 height 18
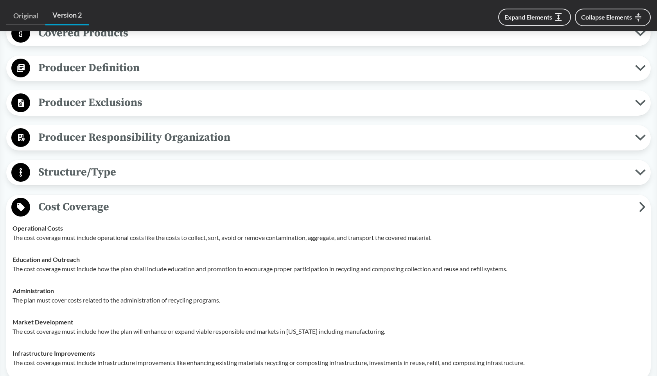
click at [77, 207] on span "Cost Coverage" at bounding box center [334, 207] width 609 height 18
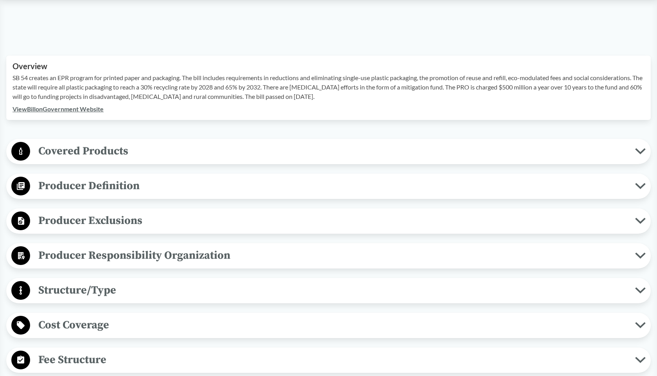
scroll to position [297, 0]
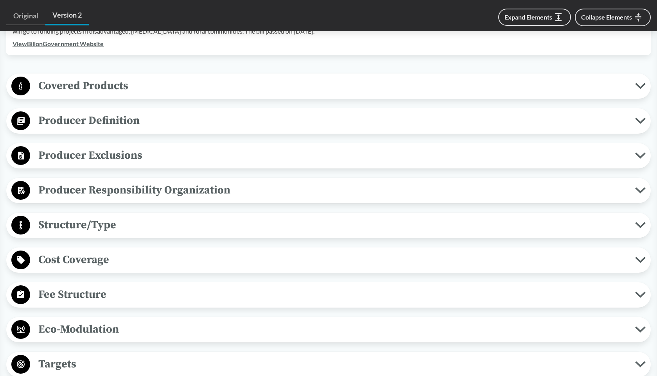
click at [106, 190] on span "Producer Responsibility Organization" at bounding box center [332, 190] width 605 height 18
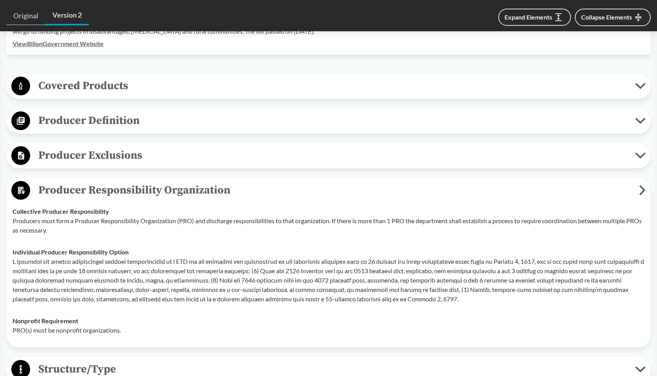
click at [106, 190] on span "Producer Responsibility Organization" at bounding box center [334, 190] width 609 height 18
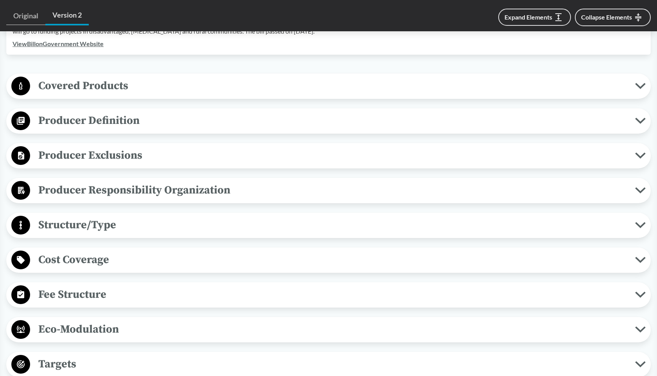
click at [97, 226] on span "Structure/Type" at bounding box center [332, 225] width 605 height 18
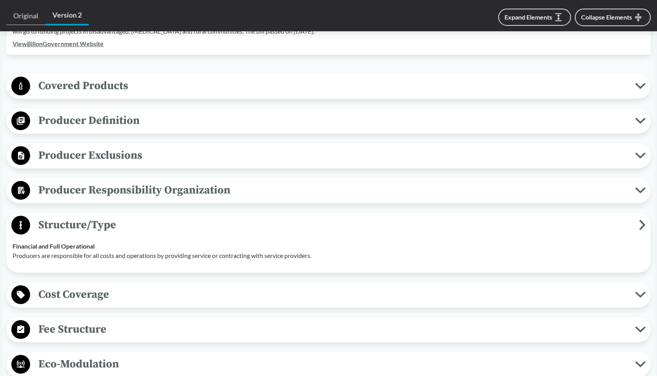
click at [97, 226] on span "Structure/Type" at bounding box center [334, 225] width 609 height 18
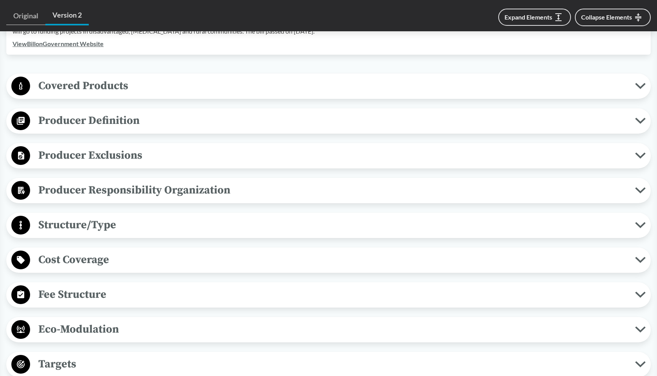
click at [83, 292] on span "Fee Structure" at bounding box center [332, 295] width 605 height 18
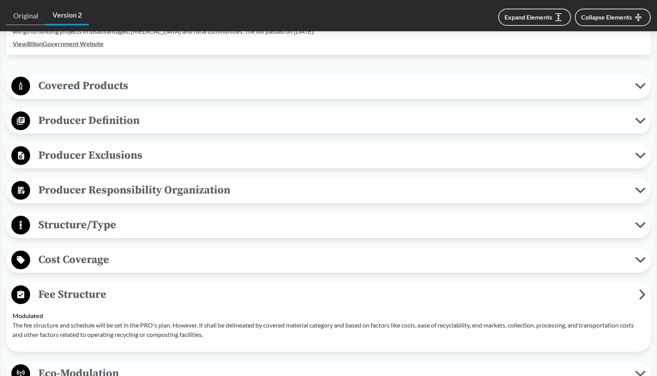
click at [97, 292] on span "Fee Structure" at bounding box center [334, 295] width 609 height 18
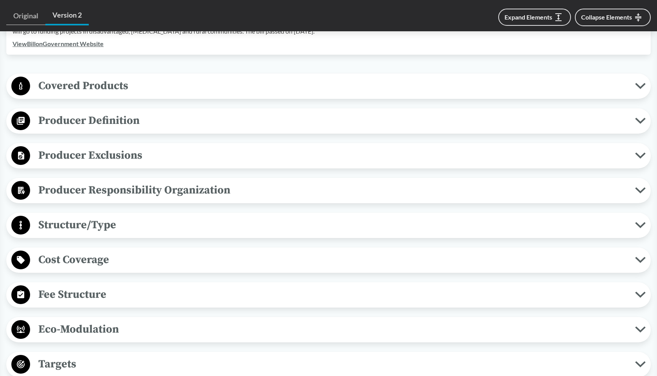
click at [82, 262] on span "Cost Coverage" at bounding box center [332, 260] width 605 height 18
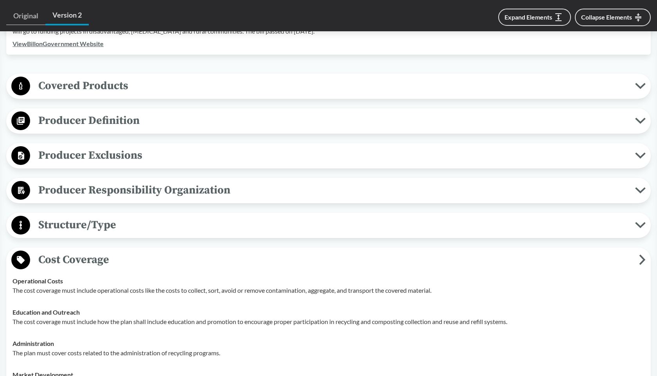
scroll to position [409, 0]
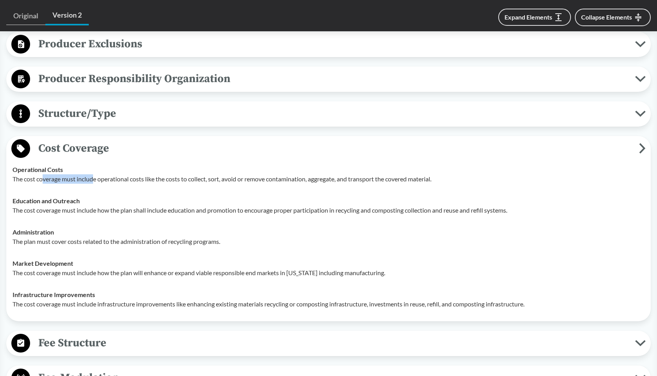
drag, startPoint x: 42, startPoint y: 180, endPoint x: 93, endPoint y: 183, distance: 51.3
click at [93, 183] on p "The cost coverage must include operational costs like the costs to collect, sor…" at bounding box center [329, 178] width 632 height 9
click at [93, 149] on span "Cost Coverage" at bounding box center [334, 149] width 609 height 18
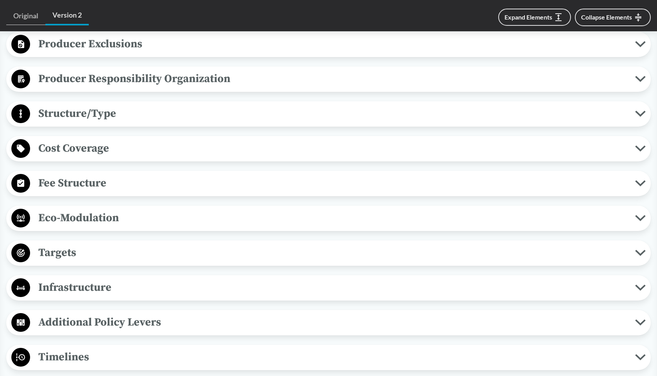
scroll to position [503, 0]
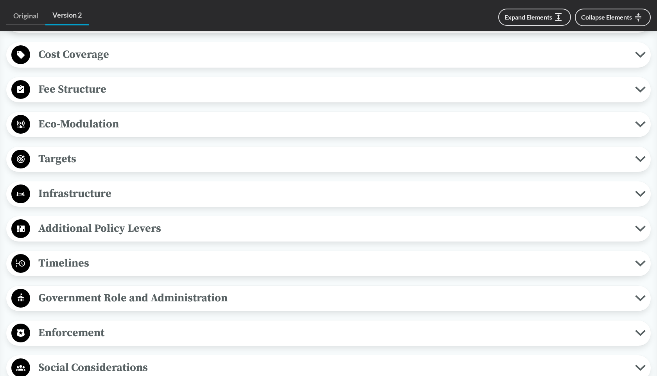
click at [86, 227] on span "Additional Policy Levers" at bounding box center [332, 229] width 605 height 18
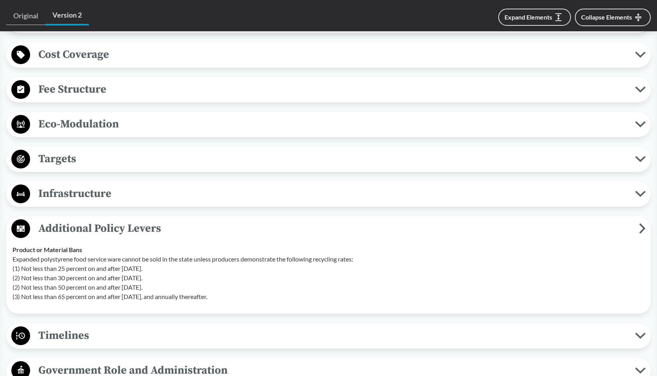
click at [86, 227] on span "Additional Policy Levers" at bounding box center [334, 229] width 609 height 18
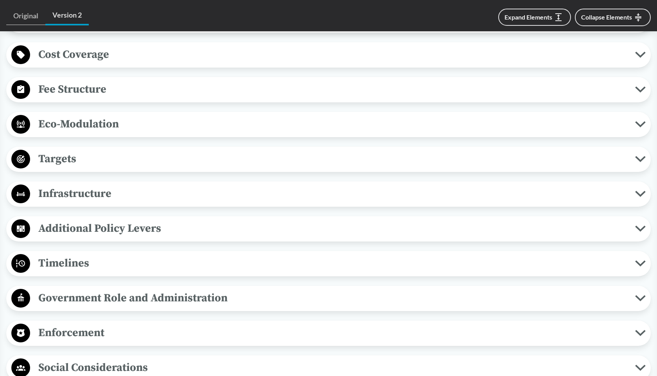
click at [82, 235] on span "Additional Policy Levers" at bounding box center [332, 229] width 605 height 18
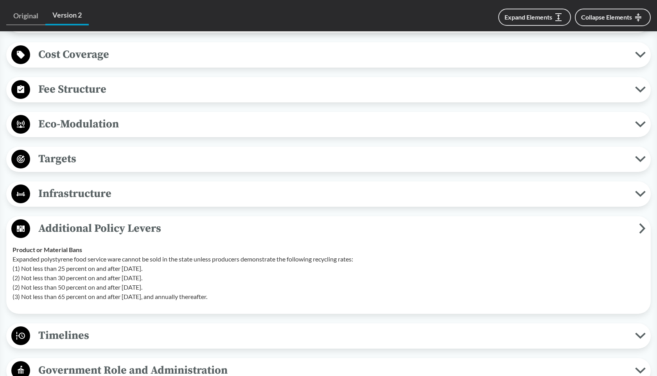
click at [80, 227] on span "Additional Policy Levers" at bounding box center [334, 229] width 609 height 18
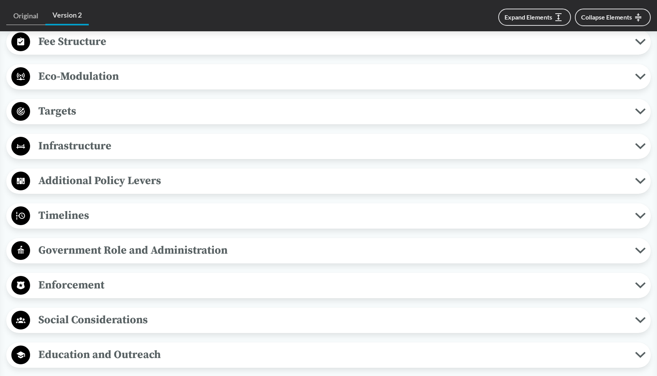
scroll to position [553, 0]
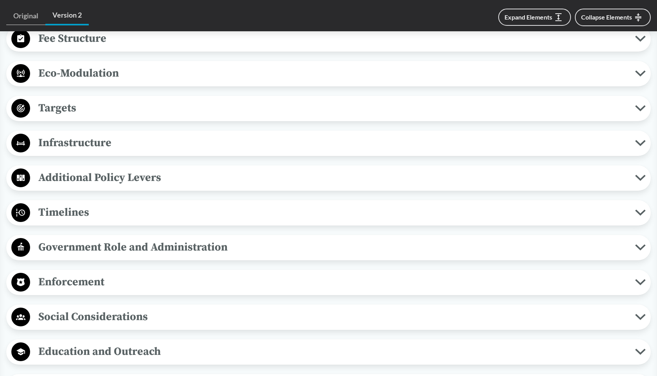
click at [86, 287] on span "Enforcement" at bounding box center [332, 282] width 605 height 18
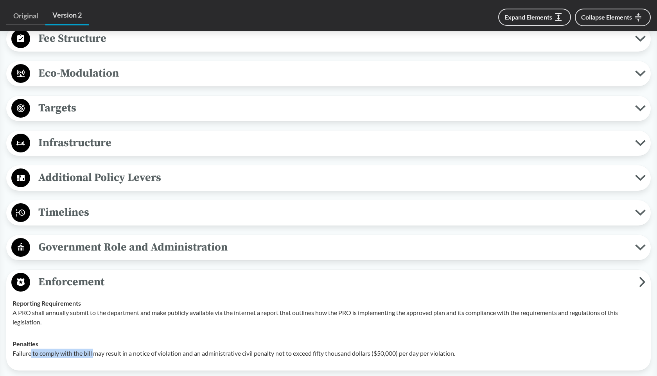
drag, startPoint x: 31, startPoint y: 354, endPoint x: 97, endPoint y: 355, distance: 65.3
click at [97, 355] on p "Failure to comply with the bill may result in a notice of violation and an admi…" at bounding box center [329, 353] width 632 height 9
click at [70, 213] on span "Timelines" at bounding box center [332, 213] width 605 height 18
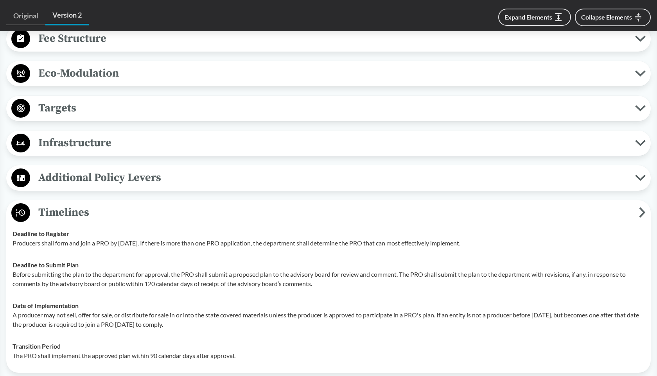
click at [70, 211] on span "Timelines" at bounding box center [334, 213] width 609 height 18
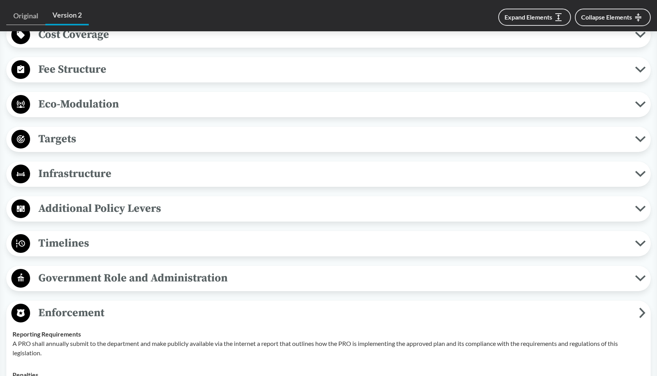
scroll to position [520, 0]
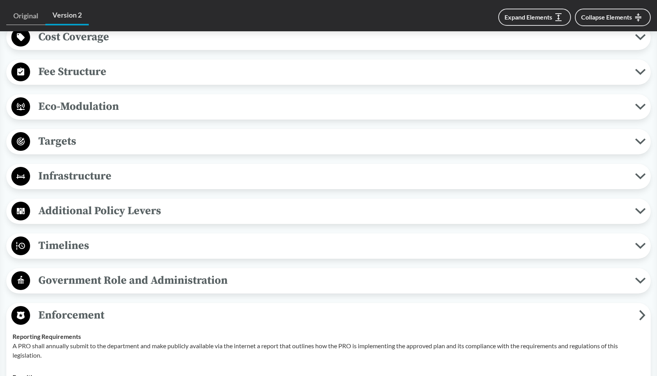
click at [59, 143] on span "Targets" at bounding box center [332, 142] width 605 height 18
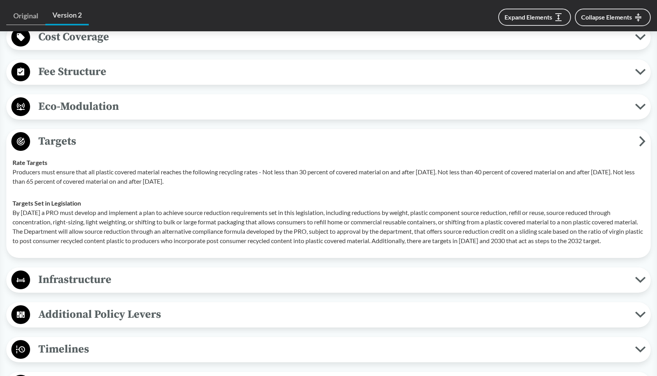
drag, startPoint x: 58, startPoint y: 176, endPoint x: 242, endPoint y: 181, distance: 183.8
click at [242, 181] on p "Producers must ensure that all plastic covered material reaches the following r…" at bounding box center [329, 176] width 632 height 19
click at [499, 175] on p "Producers must ensure that all plastic covered material reaches the following r…" at bounding box center [329, 176] width 632 height 19
click at [78, 139] on span "Targets" at bounding box center [334, 142] width 609 height 18
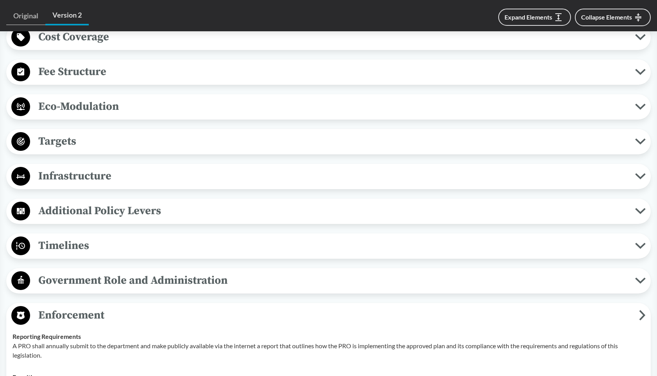
click at [96, 71] on span "Fee Structure" at bounding box center [332, 72] width 605 height 18
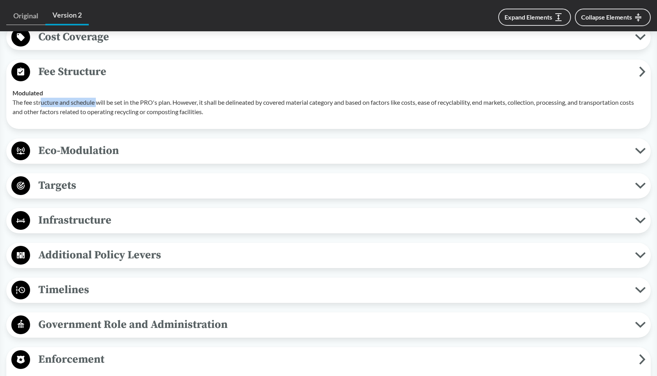
drag, startPoint x: 41, startPoint y: 104, endPoint x: 100, endPoint y: 105, distance: 58.3
click at [100, 105] on p "The fee structure and schedule will be set in the PRO's plan. However, it shall…" at bounding box center [329, 107] width 632 height 19
click at [82, 70] on span "Fee Structure" at bounding box center [334, 72] width 609 height 18
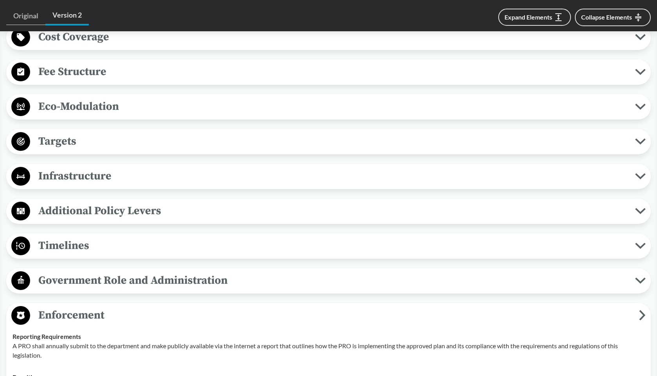
scroll to position [844, 0]
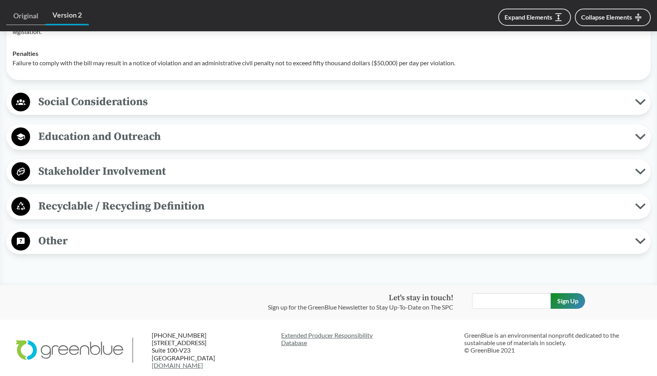
click at [177, 207] on span "Recyclable / Recycling Definition" at bounding box center [332, 206] width 605 height 18
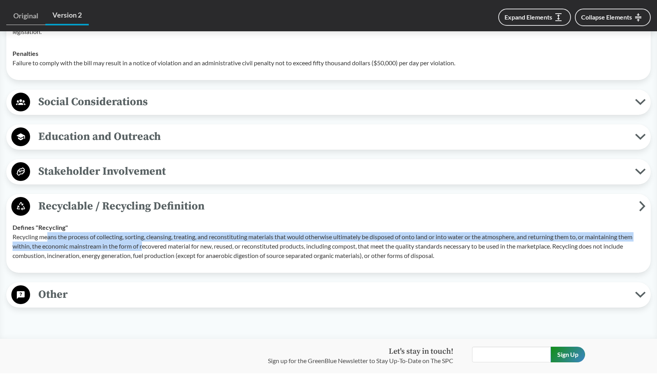
drag, startPoint x: 47, startPoint y: 236, endPoint x: 145, endPoint y: 245, distance: 98.2
click at [145, 245] on p "Recycling means the process of collecting, sorting, cleansing, treating, and re…" at bounding box center [329, 246] width 632 height 28
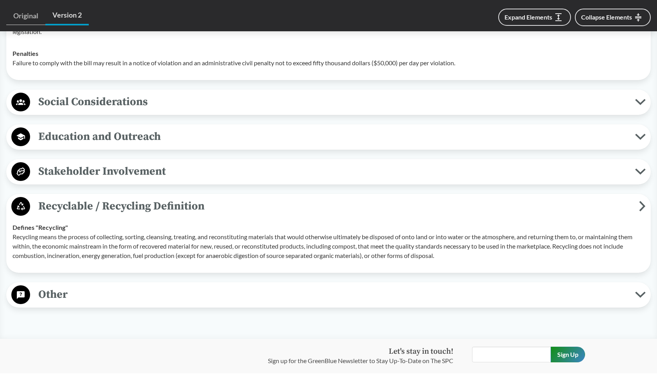
click at [152, 258] on p "Recycling means the process of collecting, sorting, cleansing, treating, and re…" at bounding box center [329, 246] width 632 height 28
click at [135, 202] on span "Recyclable / Recycling Definition" at bounding box center [334, 206] width 609 height 18
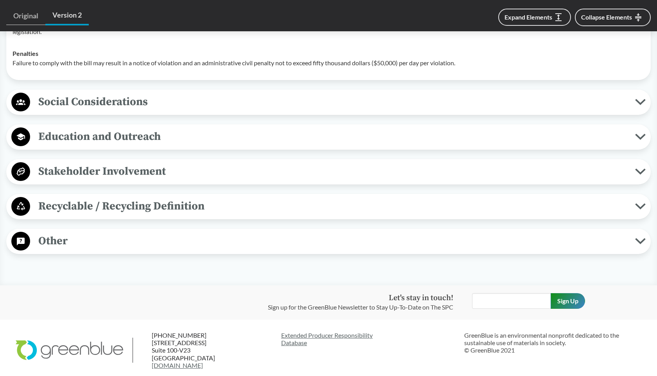
click at [124, 171] on span "Stakeholder Involvement" at bounding box center [332, 172] width 605 height 18
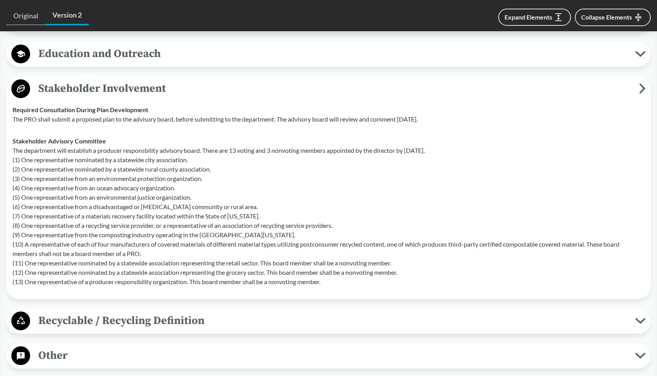
scroll to position [939, 0]
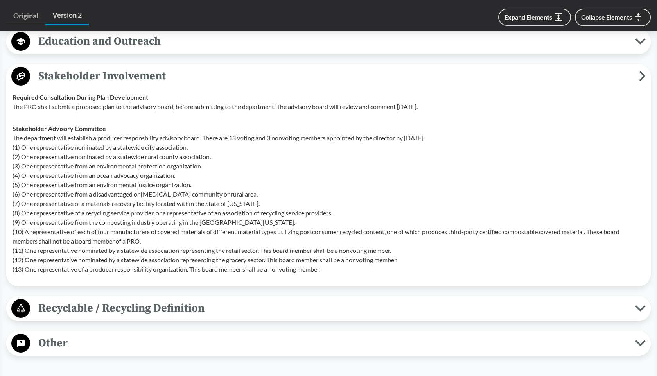
click at [84, 70] on span "Stakeholder Involvement" at bounding box center [334, 76] width 609 height 18
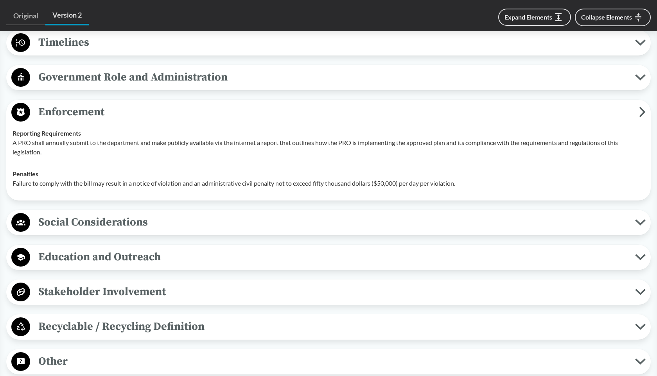
scroll to position [707, 0]
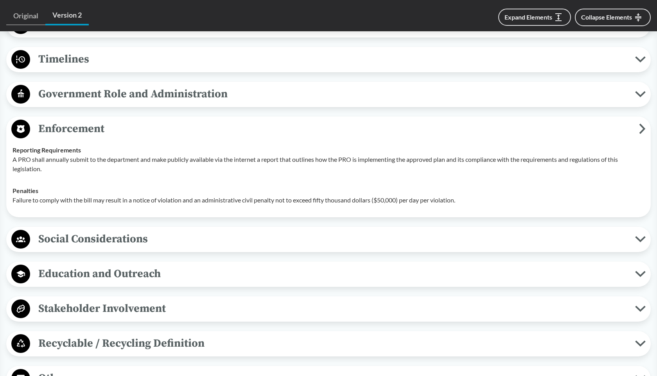
click at [72, 128] on span "Enforcement" at bounding box center [334, 129] width 609 height 18
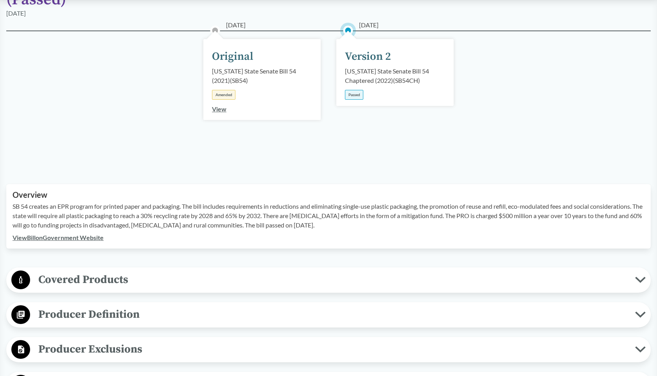
scroll to position [198, 0]
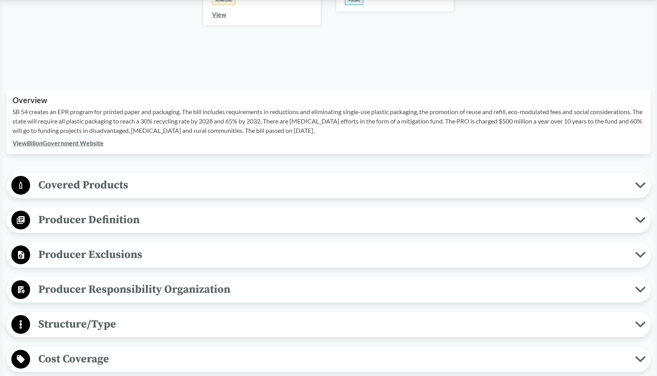
click at [94, 182] on span "Covered Products" at bounding box center [332, 185] width 605 height 18
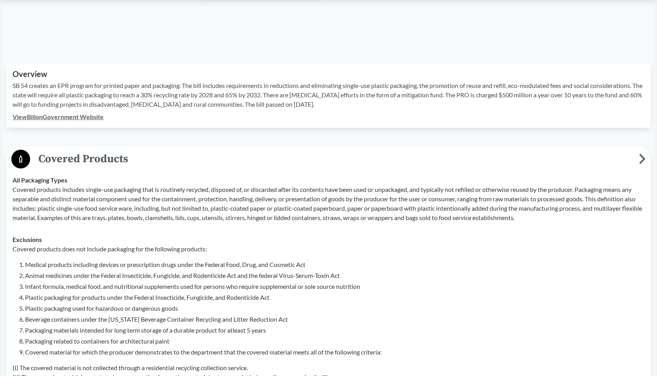
scroll to position [226, 0]
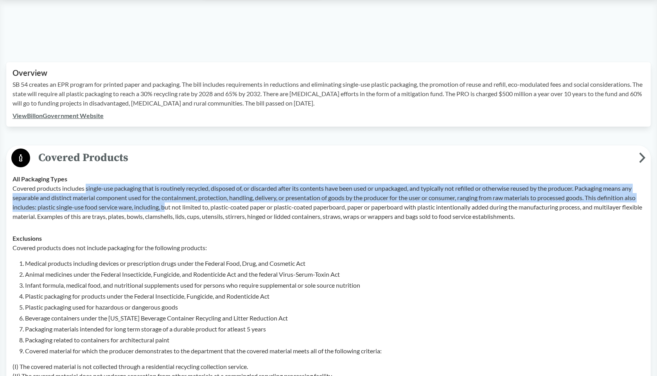
drag, startPoint x: 88, startPoint y: 190, endPoint x: 181, endPoint y: 208, distance: 94.8
click at [181, 208] on p "Covered products includes single-use packaging that is routinely recycled, disp…" at bounding box center [329, 203] width 632 height 38
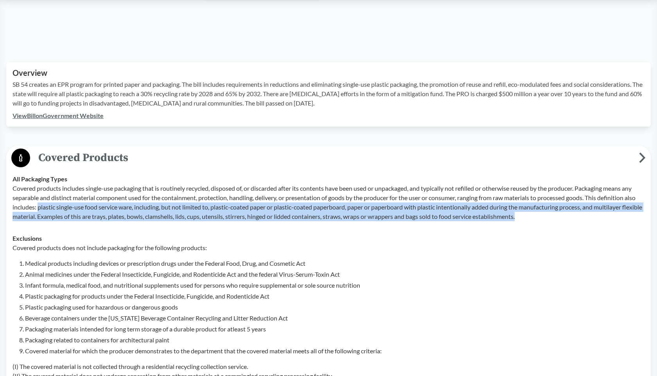
drag, startPoint x: 51, startPoint y: 208, endPoint x: 548, endPoint y: 215, distance: 497.3
click at [548, 215] on p "Covered products includes single-use packaging that is routinely recycled, disp…" at bounding box center [329, 203] width 632 height 38
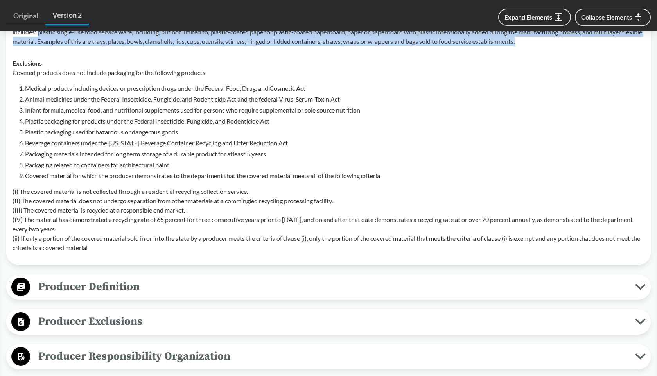
scroll to position [494, 0]
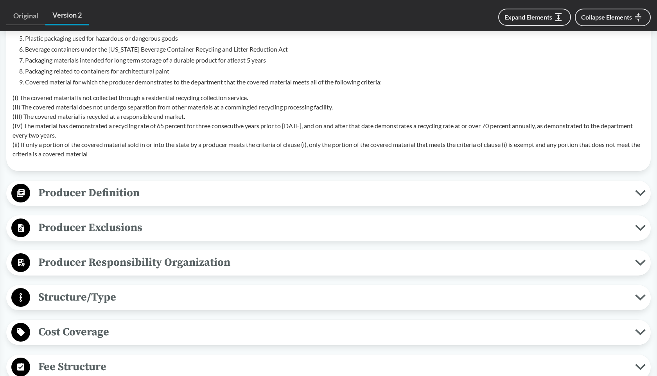
click at [87, 196] on span "Producer Definition" at bounding box center [332, 193] width 605 height 18
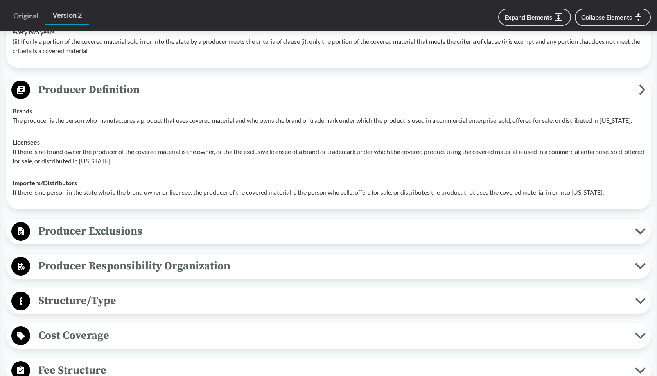
scroll to position [604, 0]
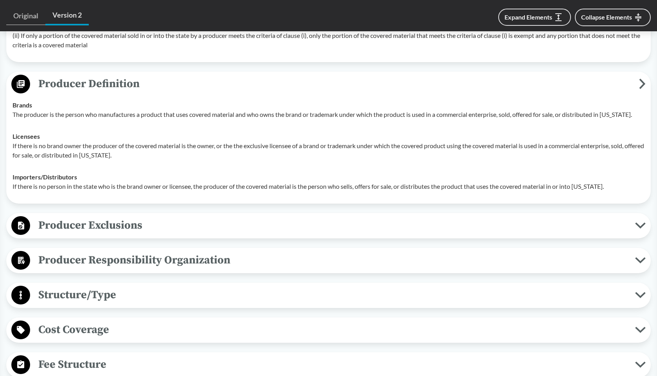
click at [84, 232] on span "Producer Exclusions" at bounding box center [332, 226] width 605 height 18
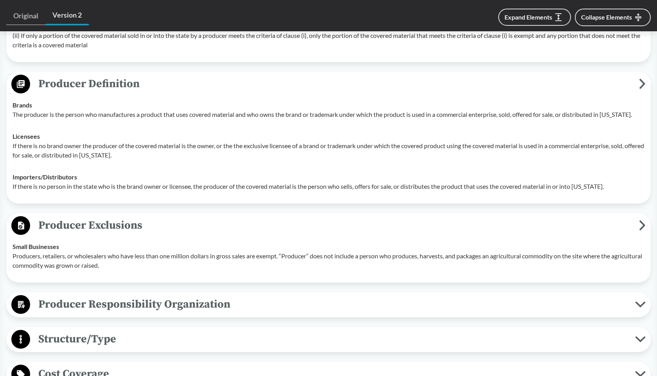
scroll to position [626, 0]
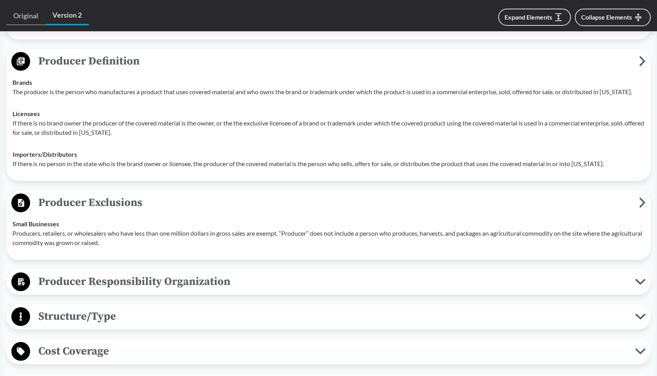
click at [121, 197] on span "Producer Exclusions" at bounding box center [334, 203] width 609 height 18
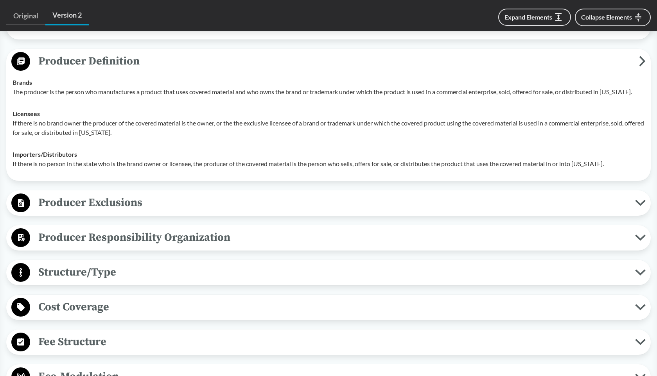
click at [131, 244] on span "Producer Responsibility Organization" at bounding box center [332, 238] width 605 height 18
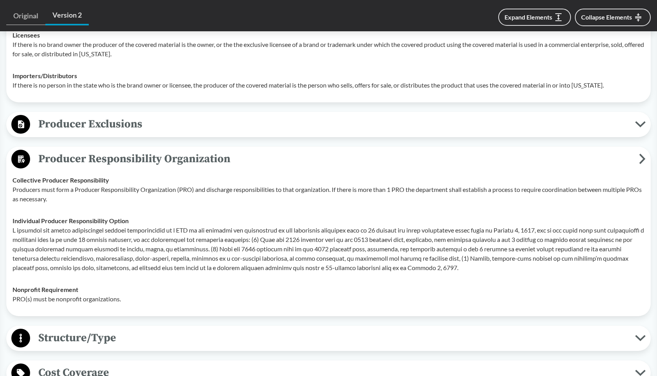
scroll to position [705, 0]
click at [118, 156] on span "Producer Responsibility Organization" at bounding box center [334, 159] width 609 height 18
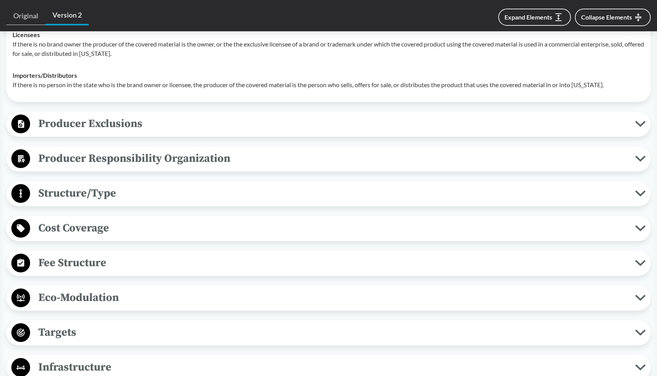
scroll to position [509, 0]
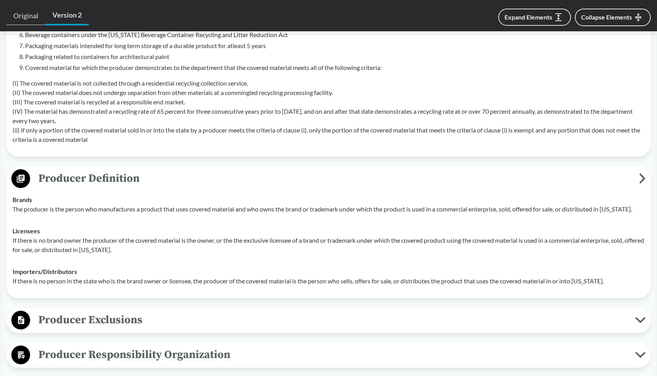
click at [90, 181] on span "Producer Definition" at bounding box center [334, 179] width 609 height 18
